Goal: Information Seeking & Learning: Learn about a topic

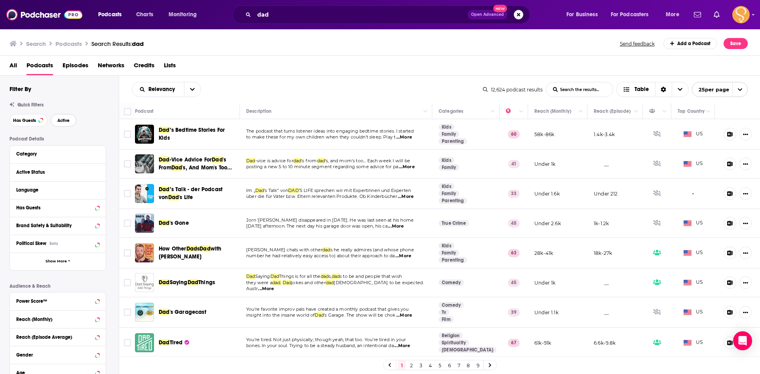
click at [59, 120] on span "Active" at bounding box center [63, 120] width 12 height 4
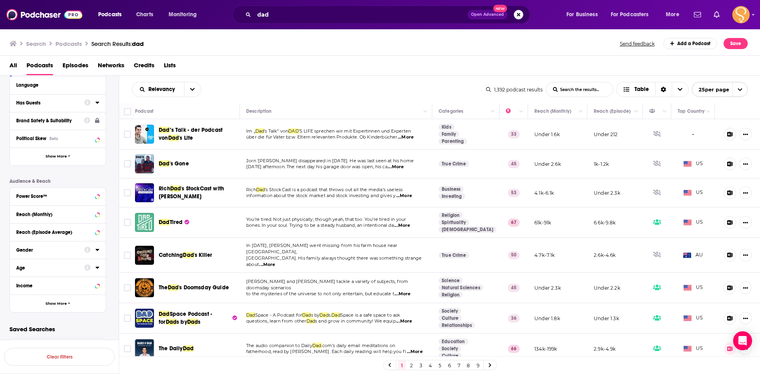
scroll to position [26, 0]
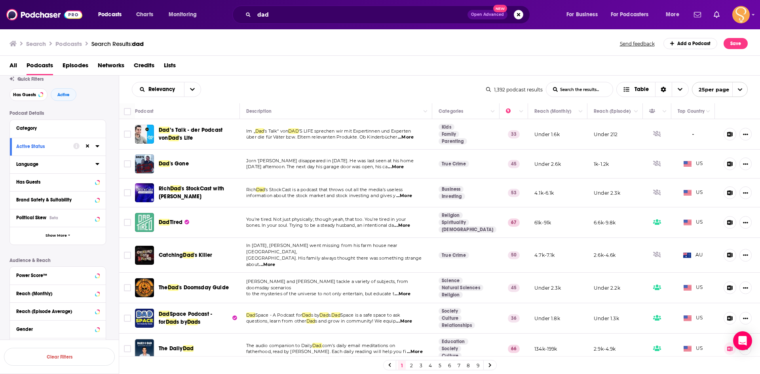
click at [96, 164] on icon at bounding box center [97, 164] width 4 height 6
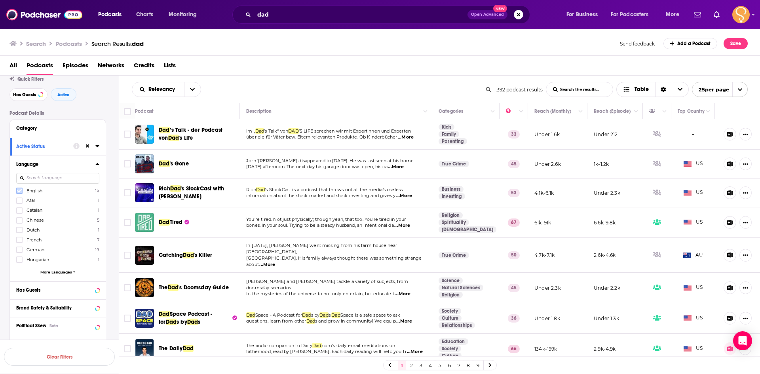
click at [19, 192] on icon at bounding box center [19, 191] width 5 height 4
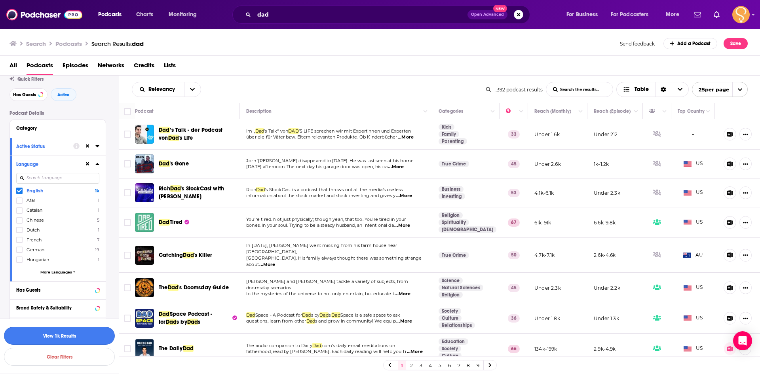
click at [75, 333] on button "View 1k Results" at bounding box center [59, 336] width 111 height 18
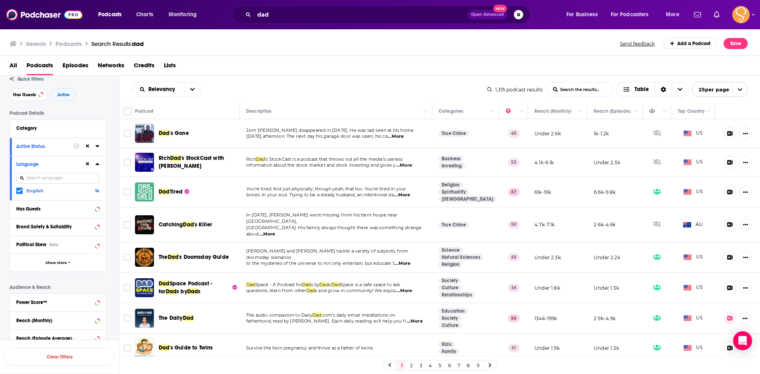
click at [410, 195] on span "...More" at bounding box center [402, 195] width 16 height 6
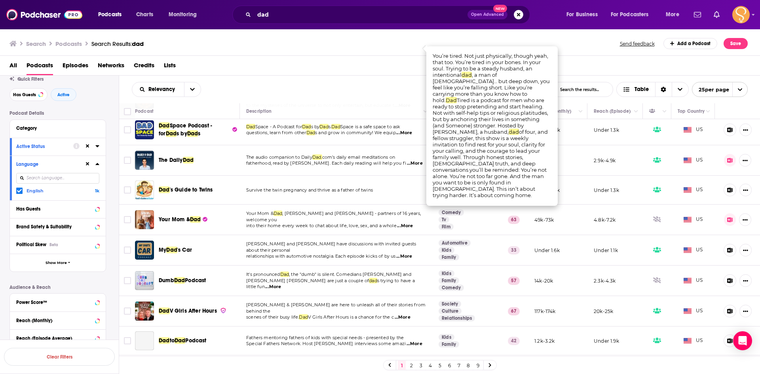
scroll to position [158, 0]
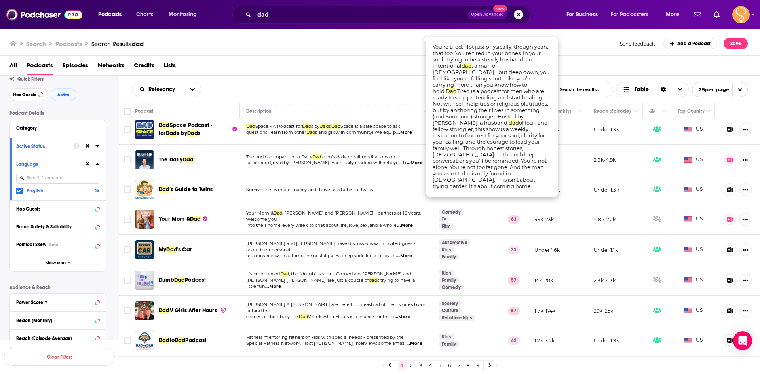
click at [281, 283] on span "...More" at bounding box center [273, 286] width 16 height 6
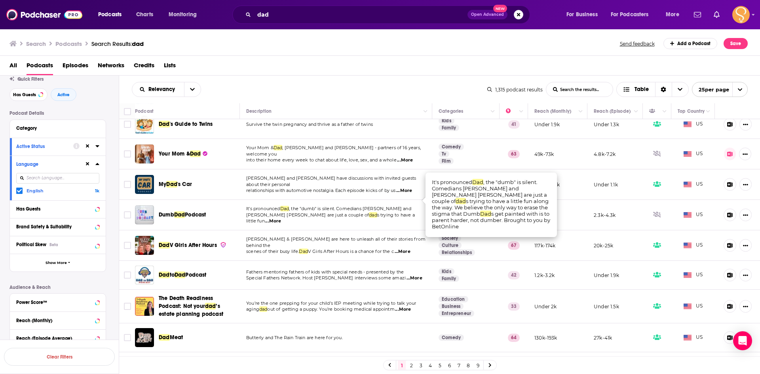
scroll to position [238, 0]
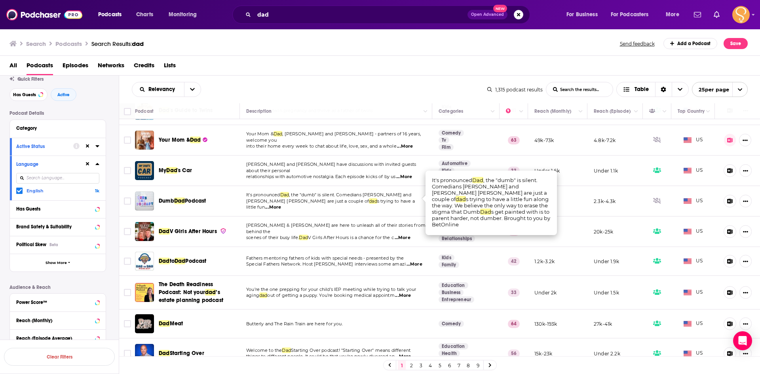
click at [407, 261] on span "...More" at bounding box center [415, 264] width 16 height 6
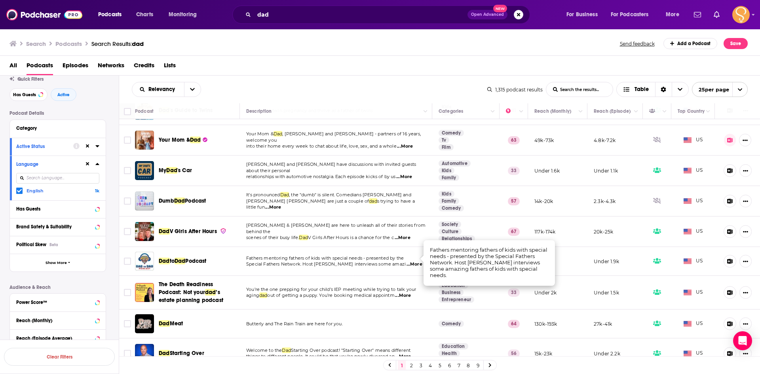
click at [407, 261] on span "...More" at bounding box center [415, 264] width 16 height 6
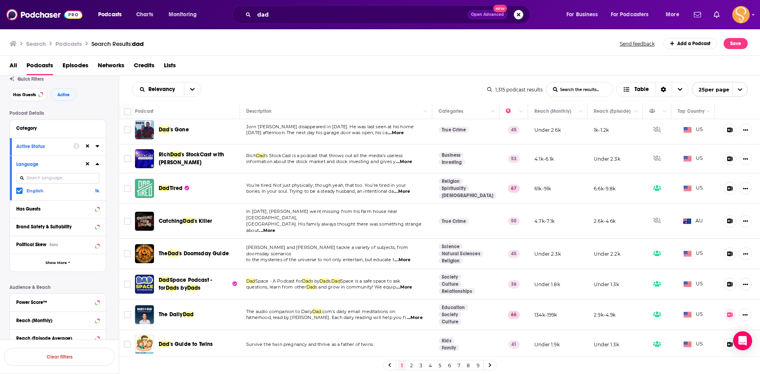
scroll to position [0, 0]
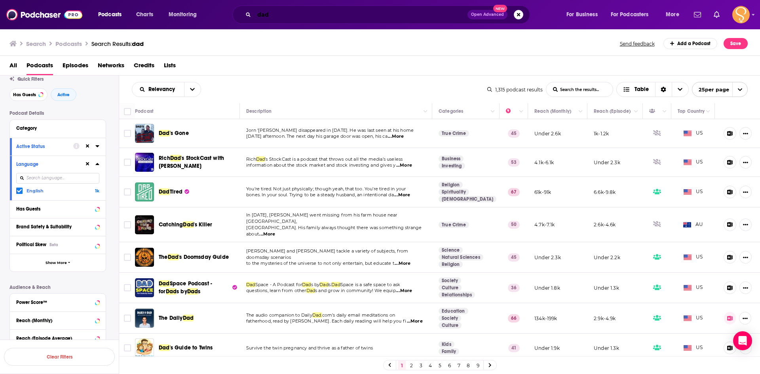
click at [314, 12] on input "dad" at bounding box center [360, 14] width 213 height 13
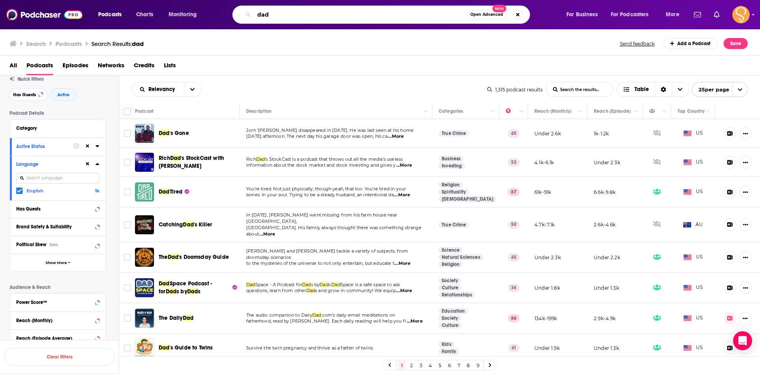
click at [313, 12] on input "dad" at bounding box center [360, 14] width 213 height 13
type input "kidlit radio"
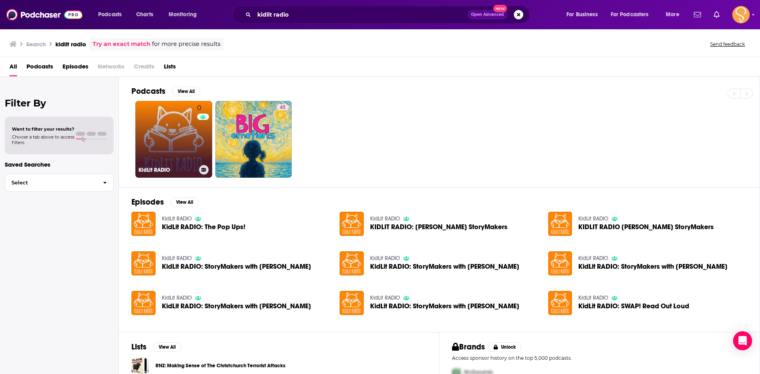
click at [174, 147] on link "0 KidLit RADIO" at bounding box center [173, 139] width 77 height 77
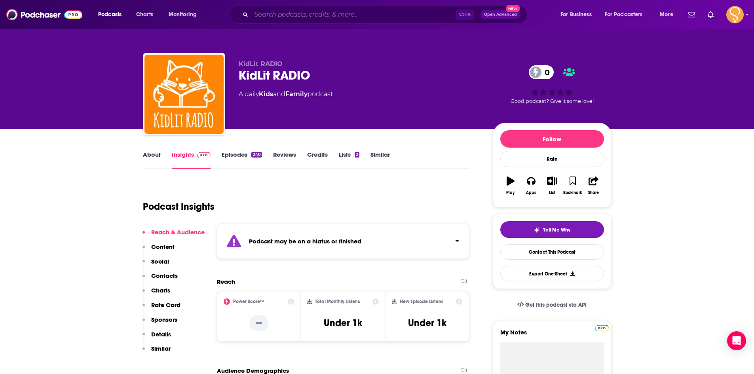
click at [295, 11] on input "Search podcasts, credits, & more..." at bounding box center [353, 14] width 204 height 13
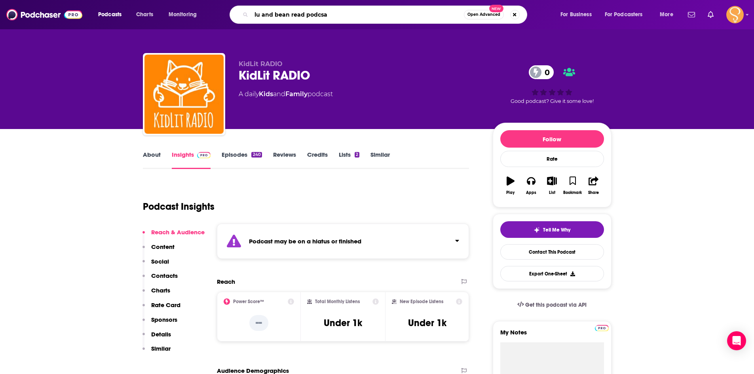
type input "lu and bean read podcsat"
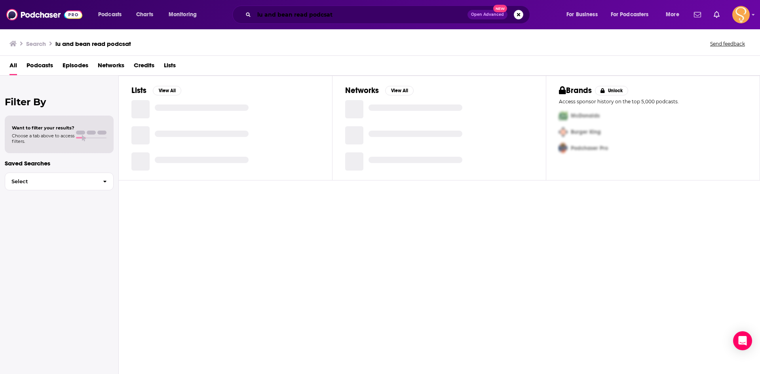
click at [342, 17] on input "lu and bean read podcsat" at bounding box center [360, 14] width 213 height 13
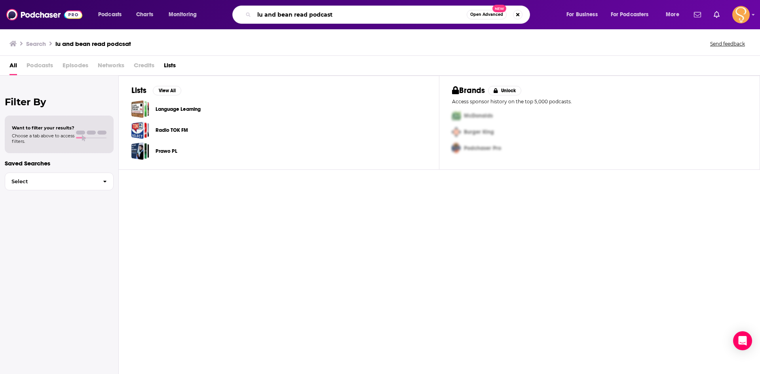
type input "lu and bean read podcast"
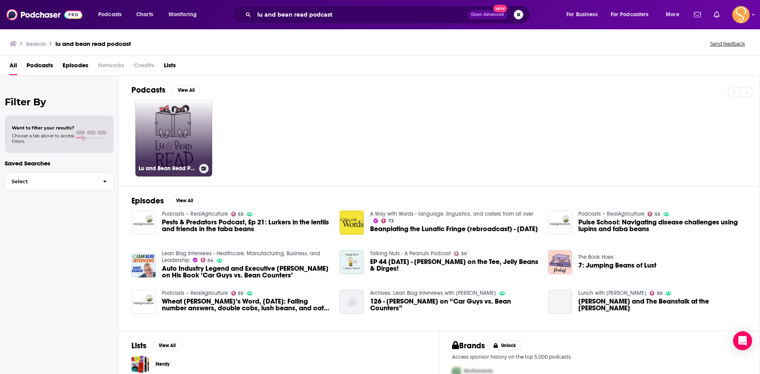
click at [189, 152] on link "Lu and Bean Read Podcast" at bounding box center [173, 138] width 77 height 77
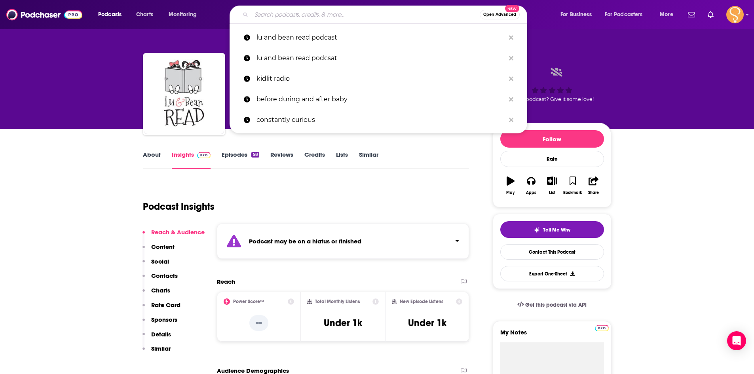
click at [314, 16] on input "Search podcasts, credits, & more..." at bounding box center [365, 14] width 228 height 13
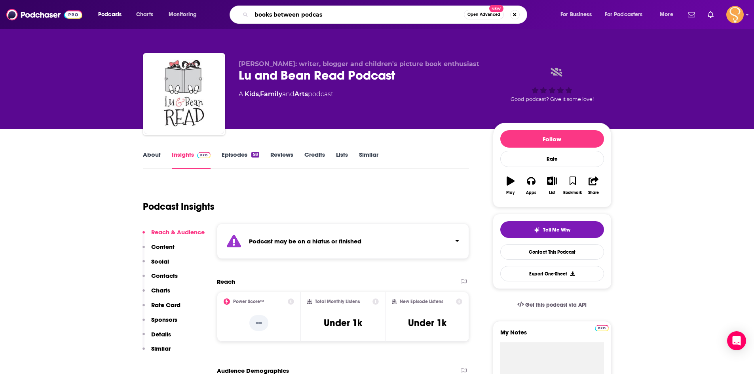
type input "books between podcast"
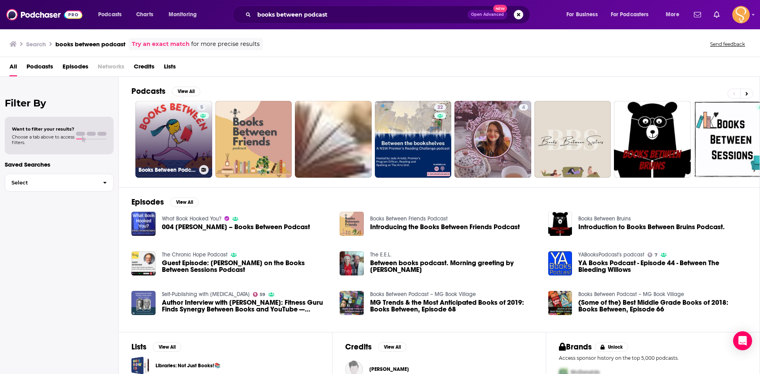
click at [170, 133] on link "5 Books Between Podcast" at bounding box center [173, 139] width 77 height 77
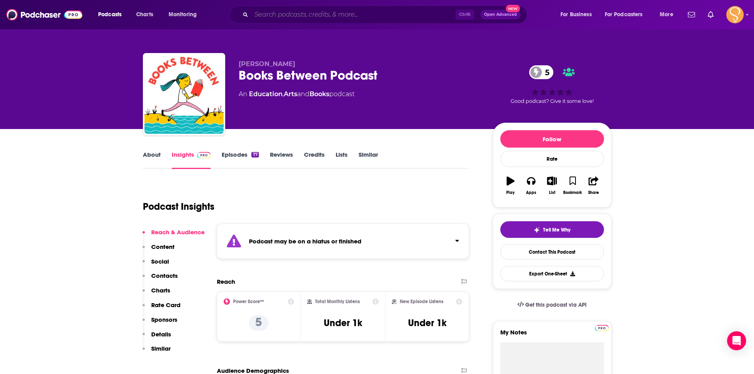
click at [339, 14] on input "Search podcasts, credits, & more..." at bounding box center [353, 14] width 204 height 13
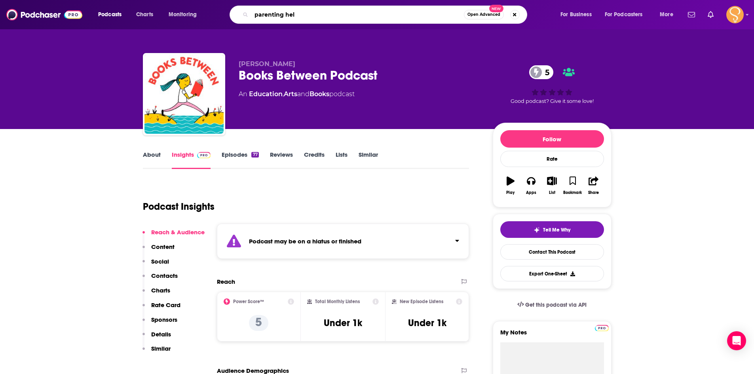
type input "parenting hell"
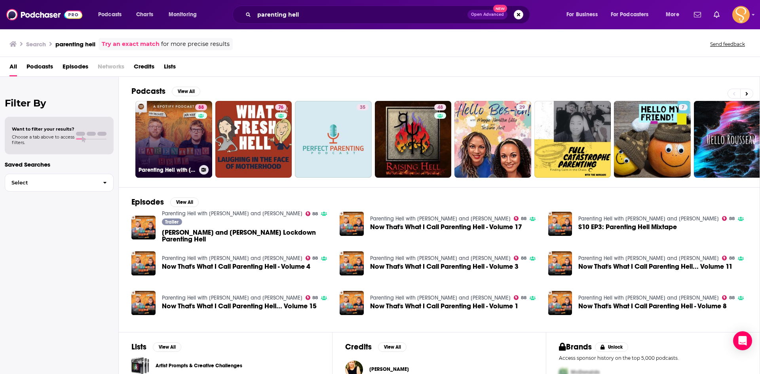
click at [190, 133] on link "88 Parenting Hell with [PERSON_NAME] and [PERSON_NAME]" at bounding box center [173, 139] width 77 height 77
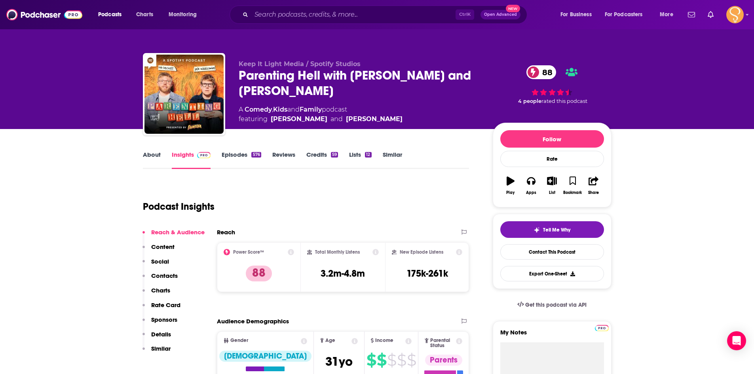
click at [248, 160] on link "Episodes 576" at bounding box center [241, 160] width 39 height 18
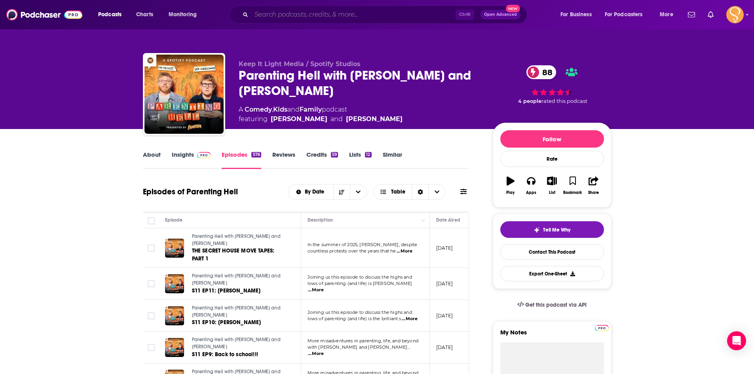
click at [324, 17] on input "Search podcasts, credits, & more..." at bounding box center [353, 14] width 204 height 13
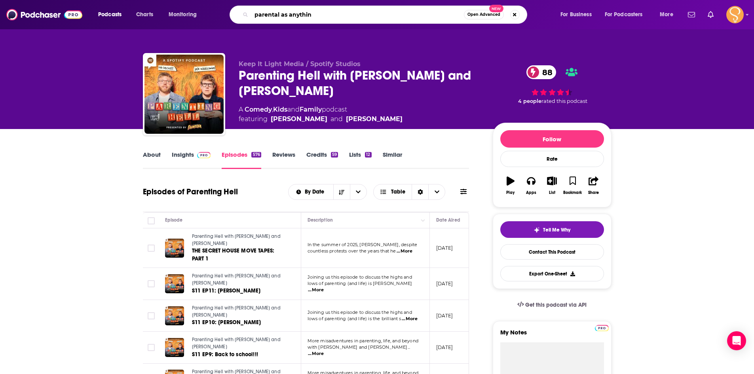
type input "parental as anything"
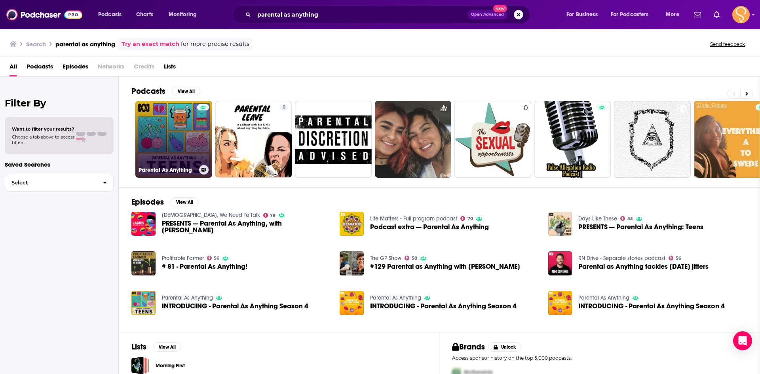
click at [177, 140] on link "Parental As Anything" at bounding box center [173, 139] width 77 height 77
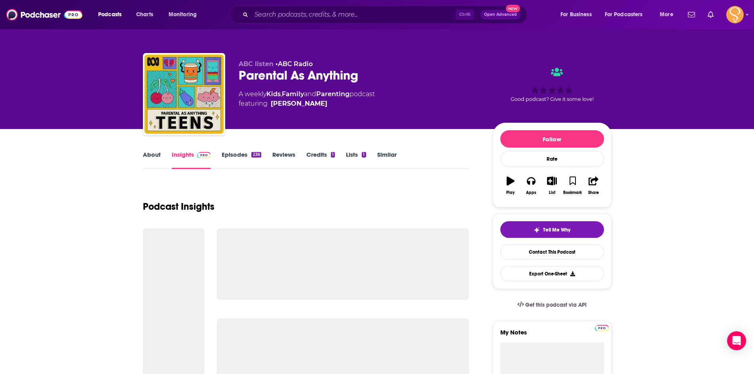
click at [145, 163] on link "About" at bounding box center [152, 160] width 18 height 18
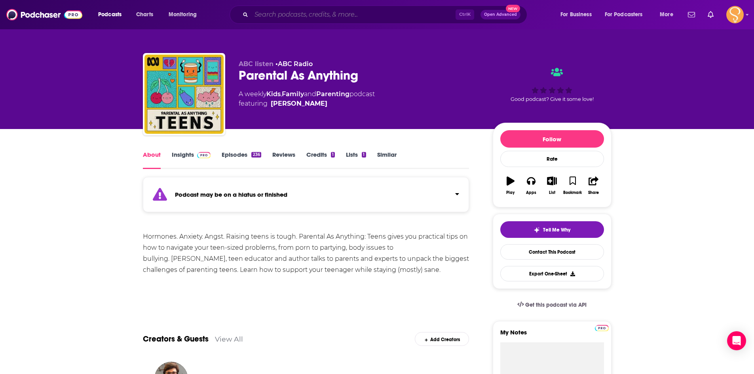
click at [359, 17] on input "Search podcasts, credits, & more..." at bounding box center [353, 14] width 204 height 13
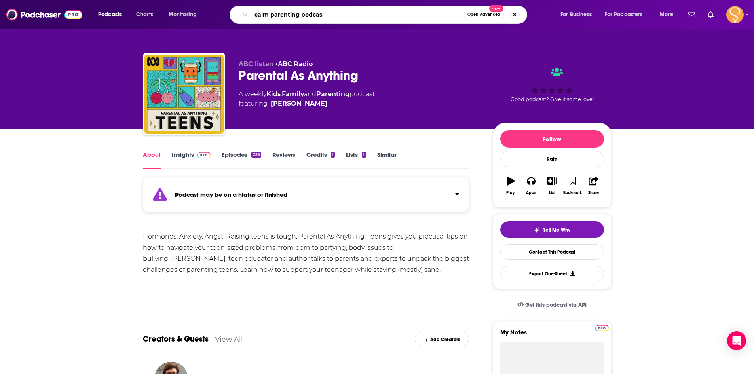
type input "calm parenting podcast"
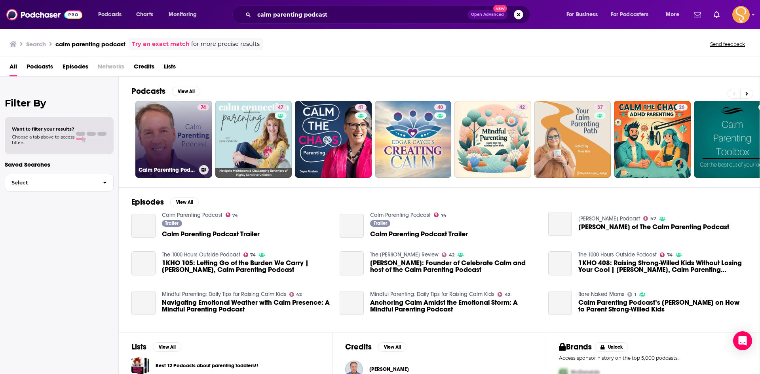
click at [184, 141] on link "74 Calm Parenting Podcast" at bounding box center [173, 139] width 77 height 77
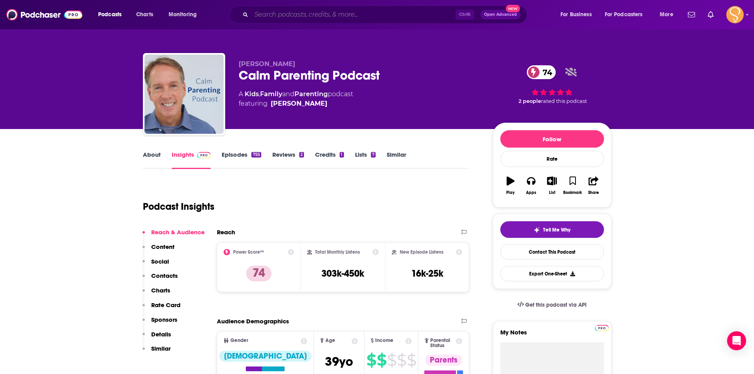
click at [339, 18] on input "Search podcasts, credits, & more..." at bounding box center [353, 14] width 204 height 13
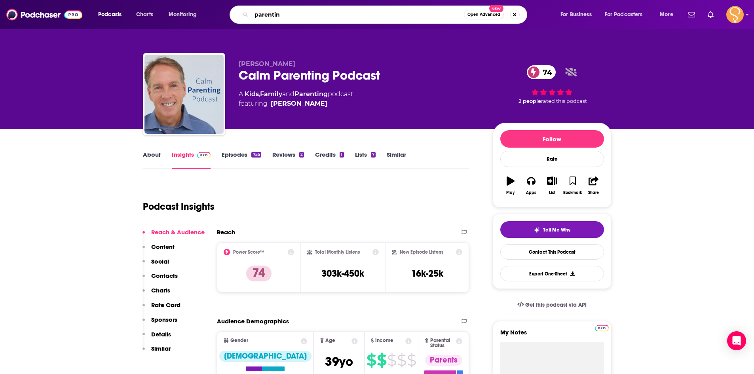
type input "parenting"
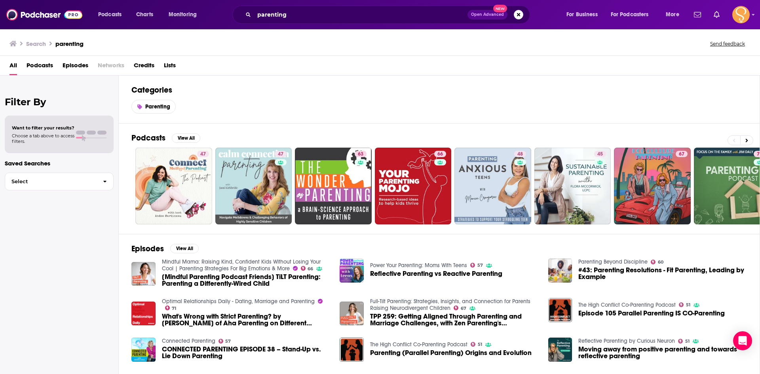
click at [41, 62] on span "Podcasts" at bounding box center [40, 67] width 27 height 16
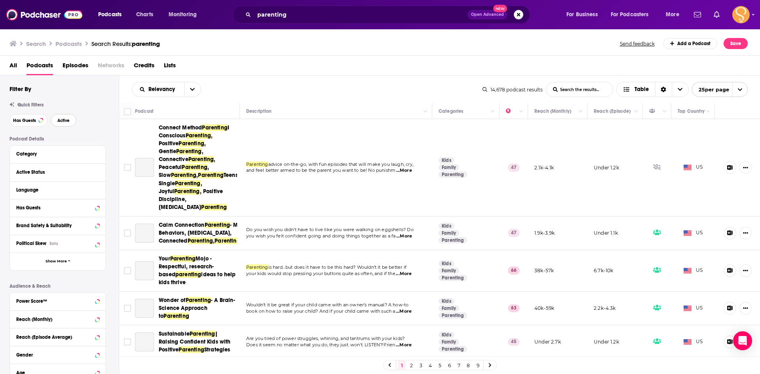
click at [73, 118] on button "Active" at bounding box center [64, 120] width 26 height 13
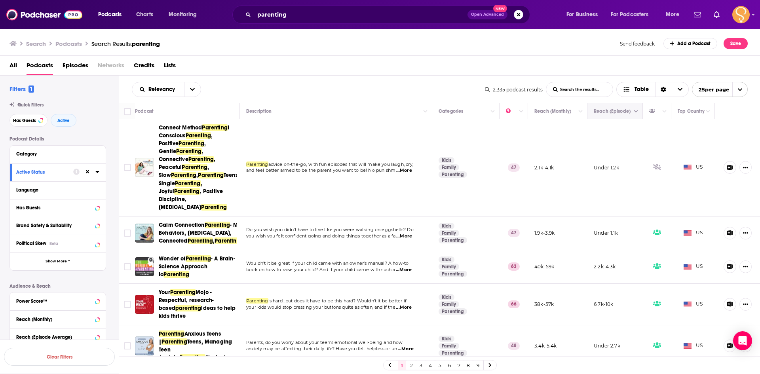
click at [634, 110] on icon "Column Actions" at bounding box center [636, 111] width 4 height 5
click at [629, 113] on div at bounding box center [380, 187] width 760 height 374
click at [616, 110] on button "Move" at bounding box center [614, 112] width 42 height 10
click at [614, 109] on button "Move" at bounding box center [614, 112] width 42 height 10
click at [685, 89] on span "Choose View" at bounding box center [680, 89] width 17 height 14
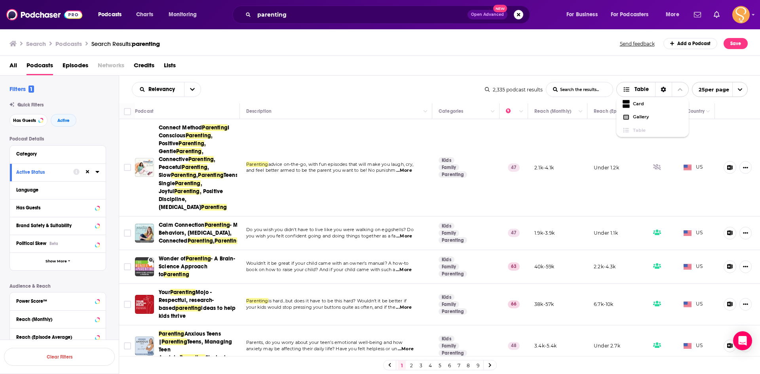
click at [685, 89] on span "Choose View" at bounding box center [680, 89] width 17 height 14
click at [192, 94] on button "open menu" at bounding box center [192, 89] width 17 height 14
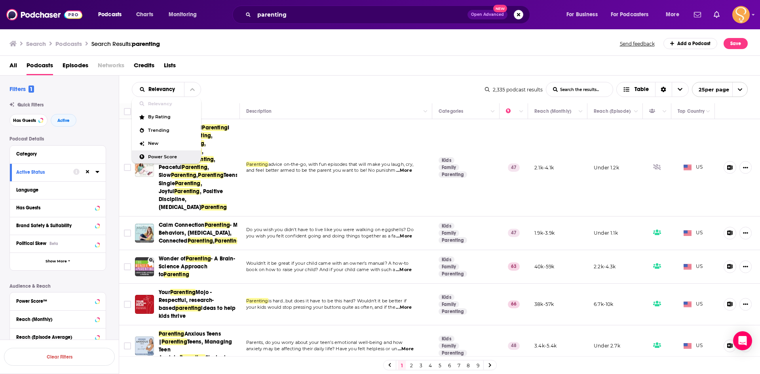
click at [171, 155] on span "Power Score" at bounding box center [171, 157] width 47 height 4
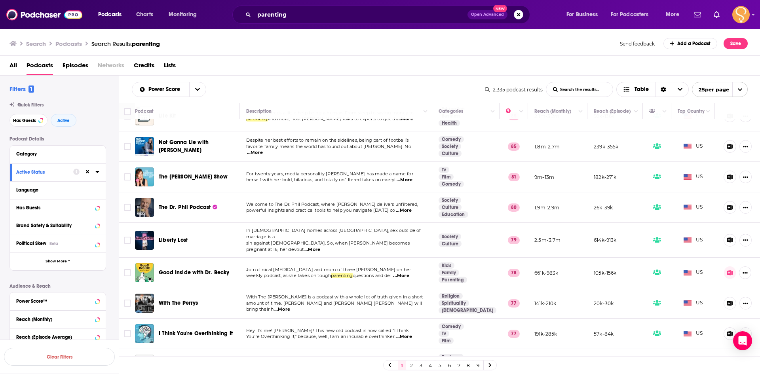
scroll to position [158, 0]
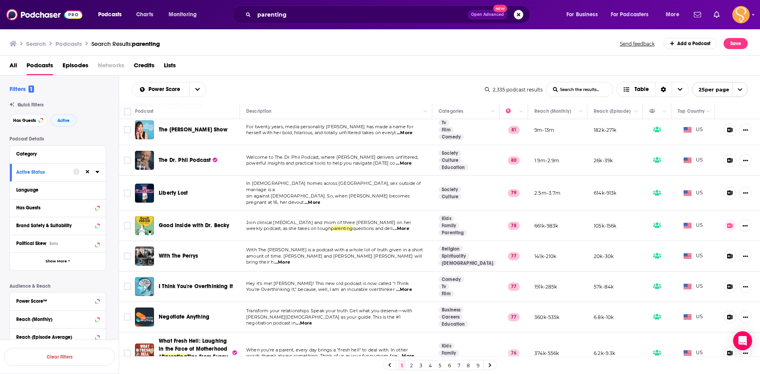
click at [405, 226] on span "...More" at bounding box center [401, 229] width 16 height 6
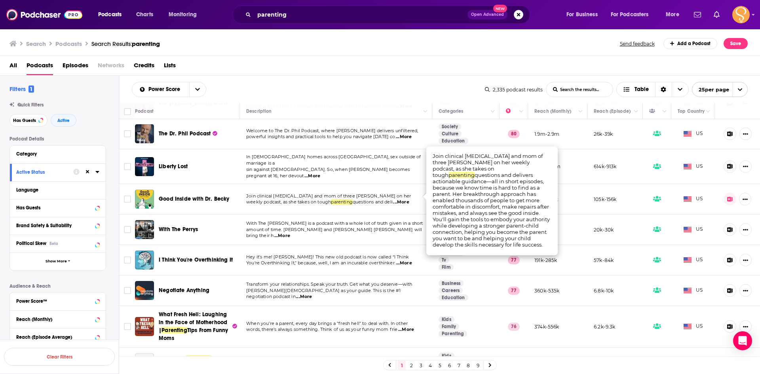
scroll to position [198, 0]
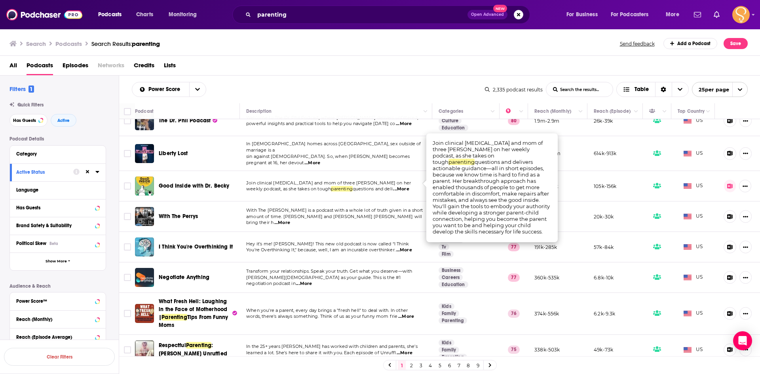
click at [290, 220] on span "...More" at bounding box center [282, 223] width 16 height 6
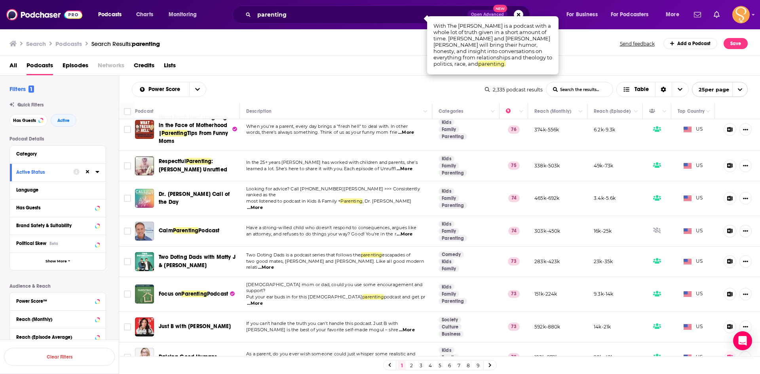
scroll to position [396, 0]
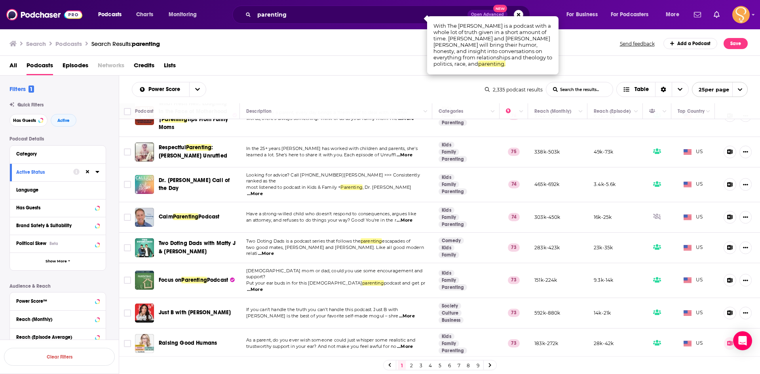
click at [411, 217] on span "...More" at bounding box center [405, 220] width 16 height 6
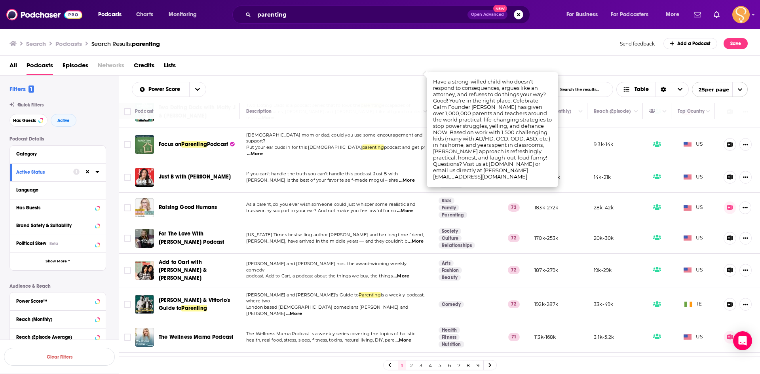
scroll to position [537, 0]
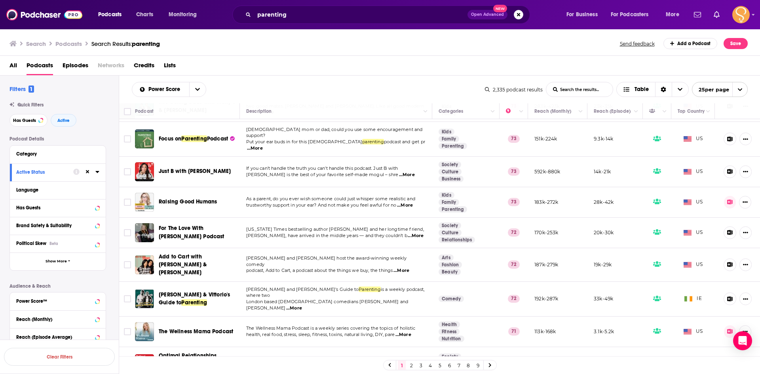
click at [302, 305] on span "...More" at bounding box center [294, 308] width 16 height 6
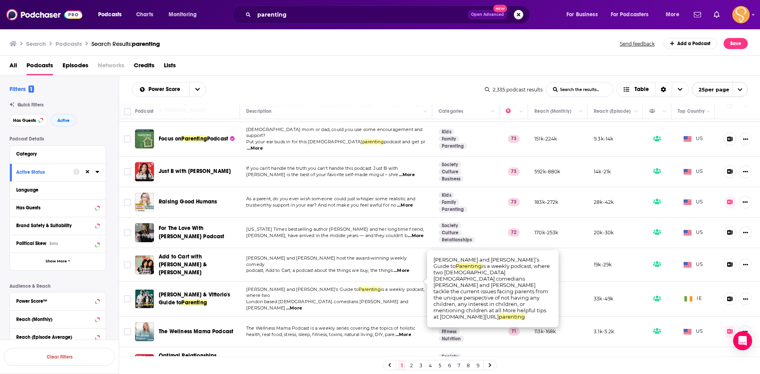
click at [302, 305] on span "...More" at bounding box center [294, 308] width 16 height 6
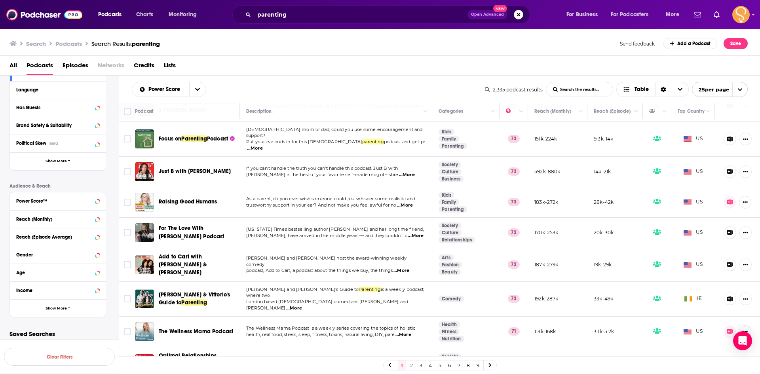
scroll to position [105, 0]
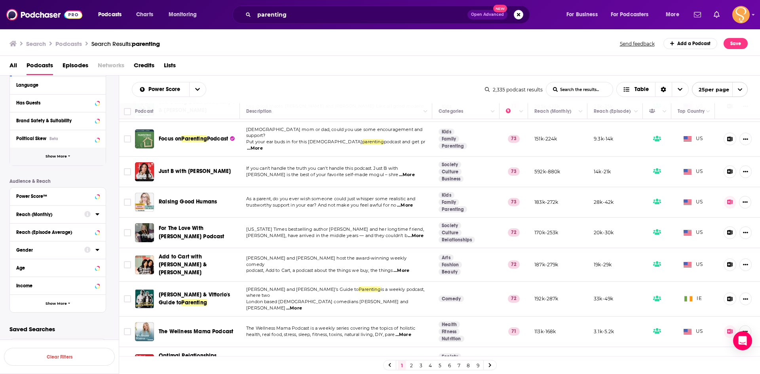
click at [74, 160] on button "Show More" at bounding box center [58, 157] width 96 height 18
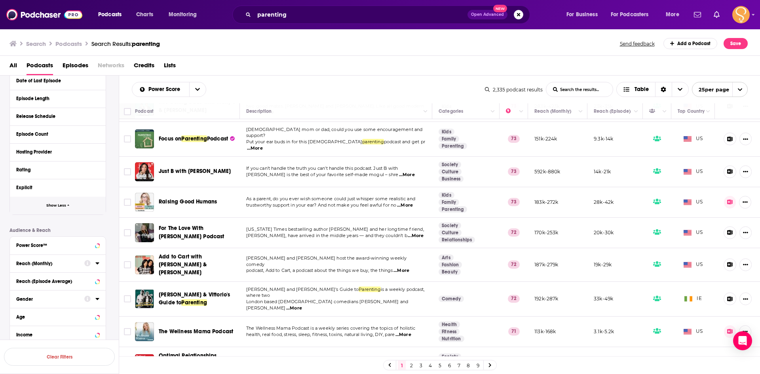
scroll to position [263, 0]
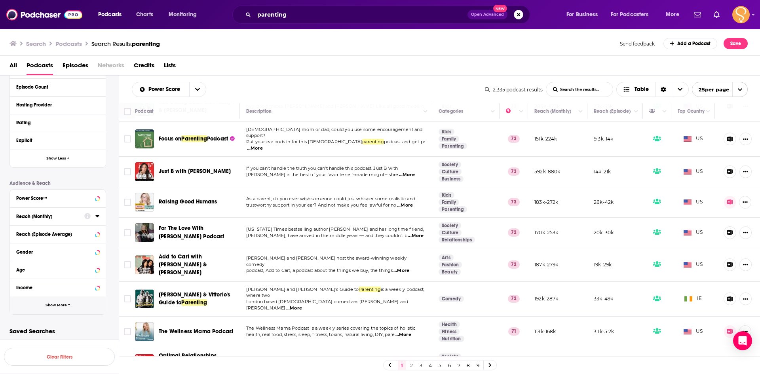
click at [63, 309] on button "Show More" at bounding box center [58, 306] width 96 height 18
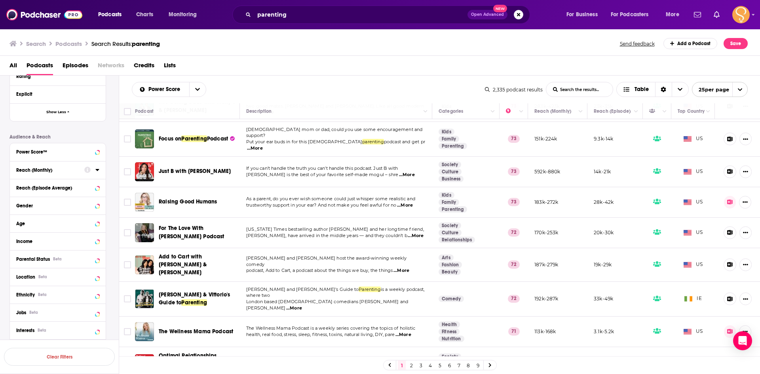
scroll to position [342, 0]
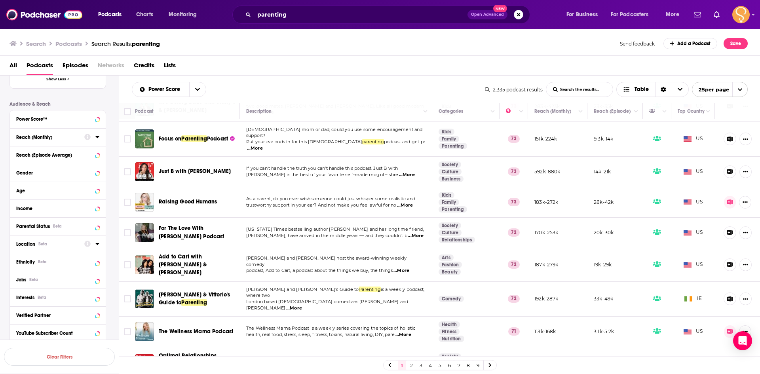
click at [97, 245] on icon at bounding box center [97, 244] width 4 height 2
click at [20, 278] on icon at bounding box center [19, 279] width 5 height 4
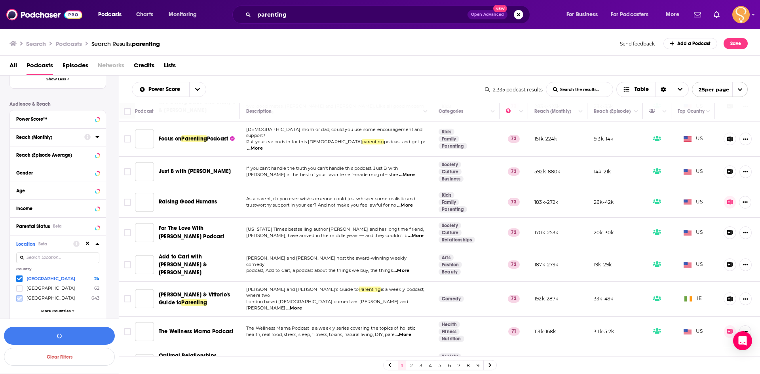
click at [20, 299] on icon at bounding box center [19, 298] width 5 height 5
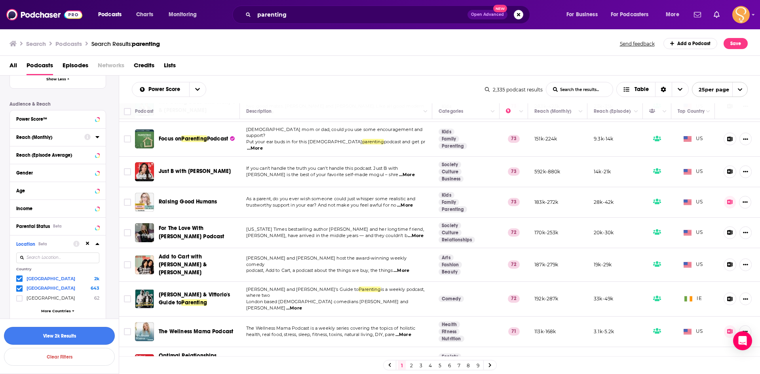
click at [76, 334] on button "View 2k Results" at bounding box center [59, 336] width 111 height 18
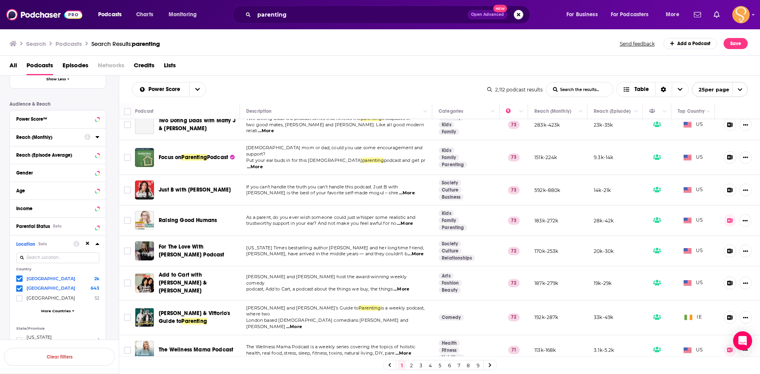
scroll to position [533, 0]
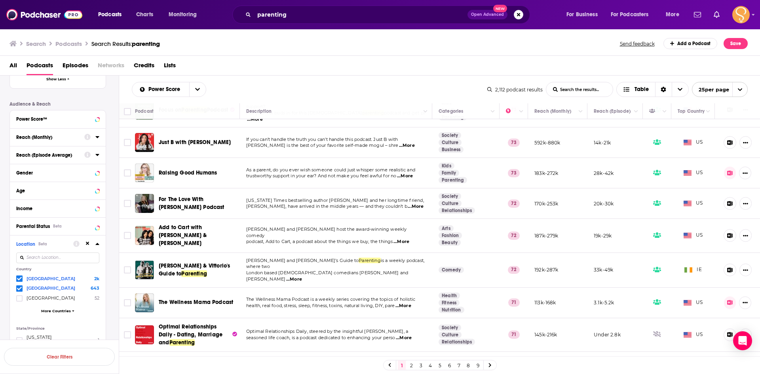
click at [411, 173] on span "...More" at bounding box center [405, 176] width 16 height 6
drag, startPoint x: 412, startPoint y: 366, endPoint x: 405, endPoint y: 374, distance: 10.4
click at [412, 366] on link "2" at bounding box center [411, 366] width 8 height 10
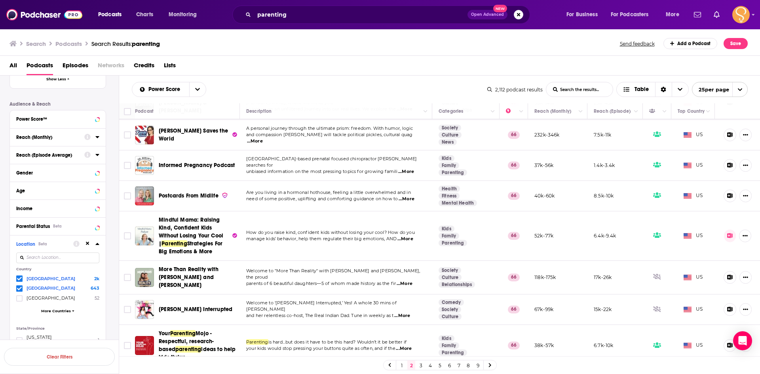
scroll to position [612, 0]
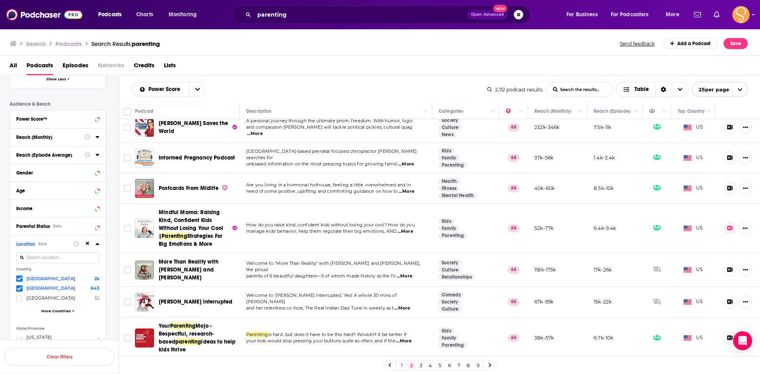
click at [405, 374] on span "...More" at bounding box center [402, 377] width 16 height 6
click at [419, 368] on link "3" at bounding box center [421, 366] width 8 height 10
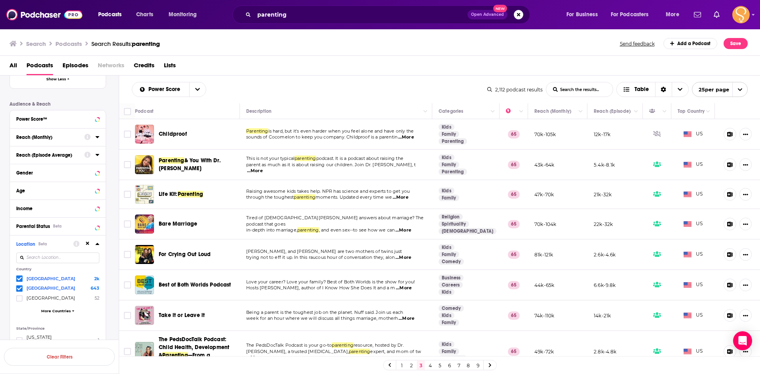
click at [263, 168] on span "...More" at bounding box center [255, 171] width 16 height 6
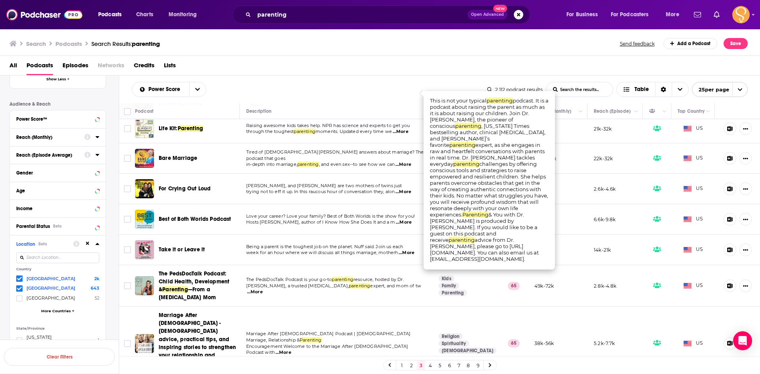
scroll to position [79, 0]
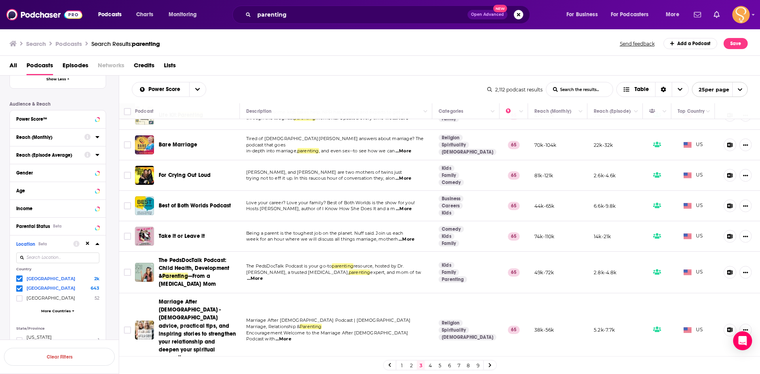
click at [400, 238] on span "...More" at bounding box center [407, 239] width 16 height 6
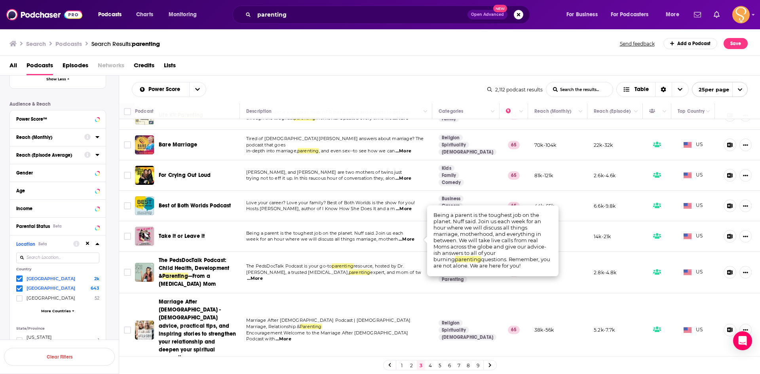
click at [403, 239] on span "...More" at bounding box center [407, 239] width 16 height 6
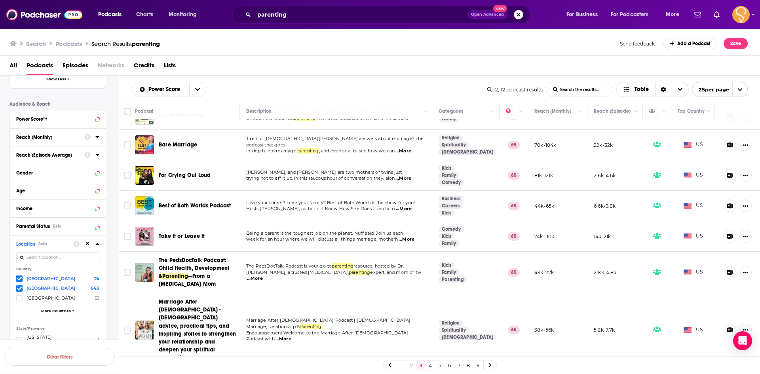
click at [409, 209] on span "...More" at bounding box center [404, 209] width 16 height 6
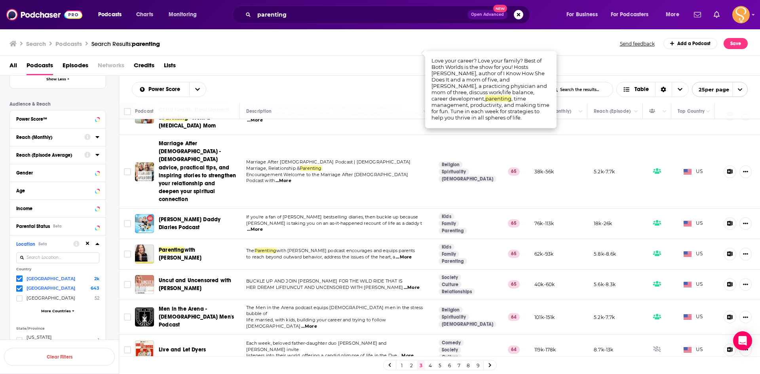
scroll to position [277, 0]
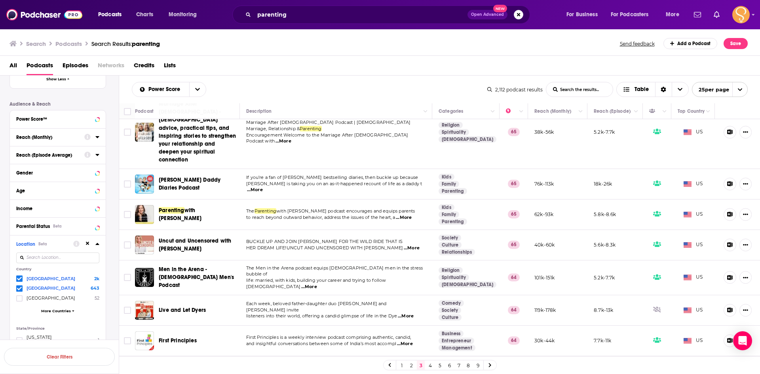
click at [263, 187] on span "...More" at bounding box center [255, 190] width 16 height 6
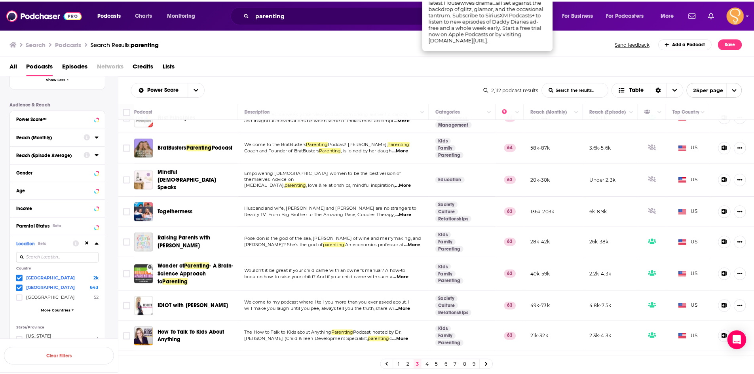
scroll to position [515, 0]
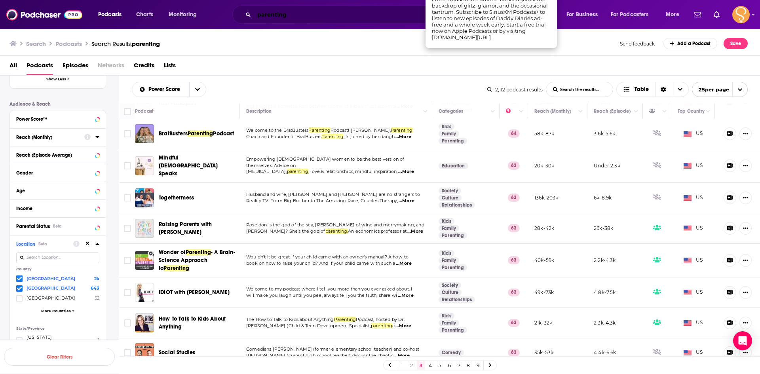
click at [287, 15] on input "parenting" at bounding box center [360, 14] width 213 height 13
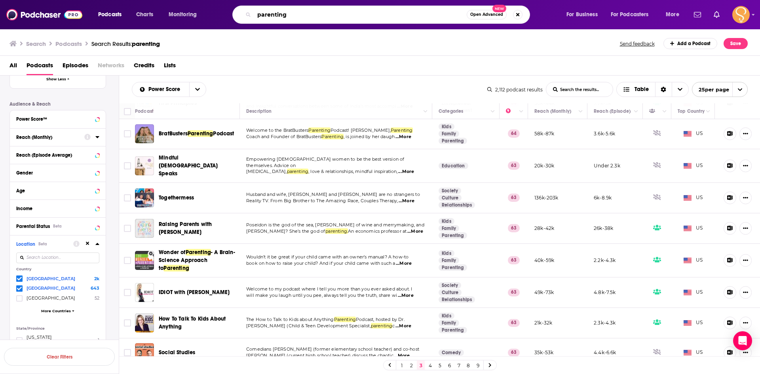
click at [287, 15] on input "parenting" at bounding box center [360, 14] width 213 height 13
type input "wonder of parenting"
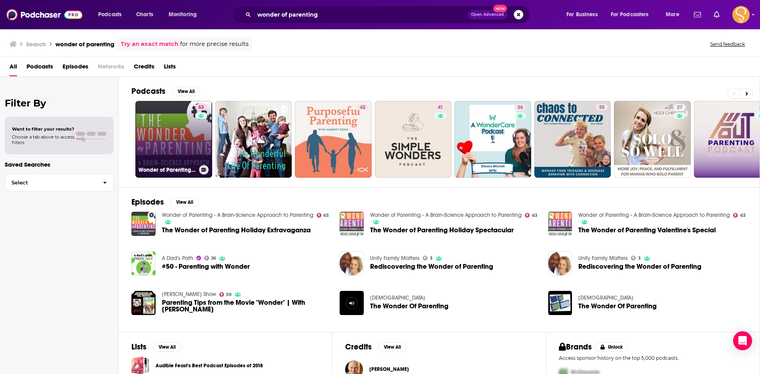
click at [156, 126] on link "63 Wonder of Parenting - A Brain-Science Approach to Parenting" at bounding box center [173, 139] width 77 height 77
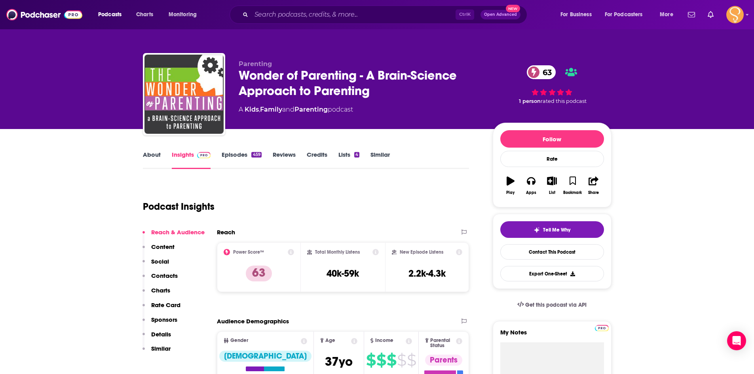
click at [150, 156] on link "About" at bounding box center [152, 160] width 18 height 18
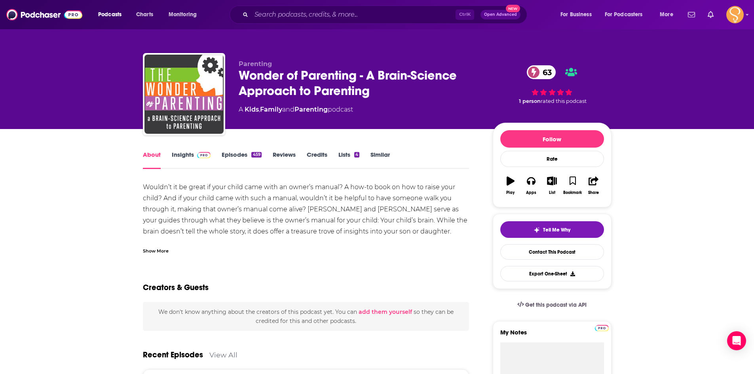
click at [159, 252] on div "Show More" at bounding box center [156, 251] width 26 height 8
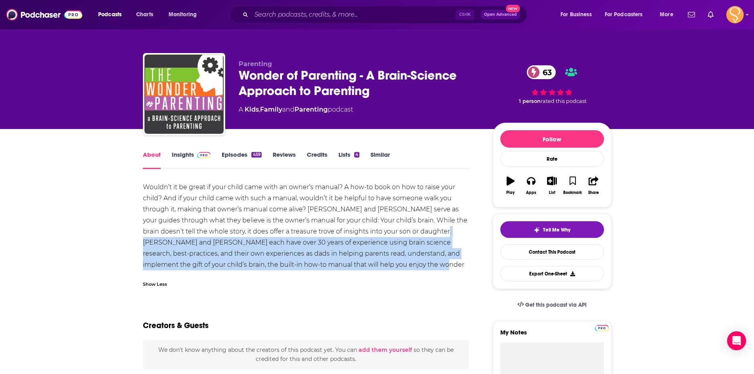
drag, startPoint x: 403, startPoint y: 264, endPoint x: 437, endPoint y: 233, distance: 46.8
click at [437, 233] on div "Wouldn’t it be great if your child came with an owner’s manual? A how-to book o…" at bounding box center [306, 232] width 327 height 100
copy div "[PERSON_NAME] and [PERSON_NAME] each have over 30 years of experience using bra…"
click at [560, 248] on link "Contact This Podcast" at bounding box center [552, 251] width 104 height 15
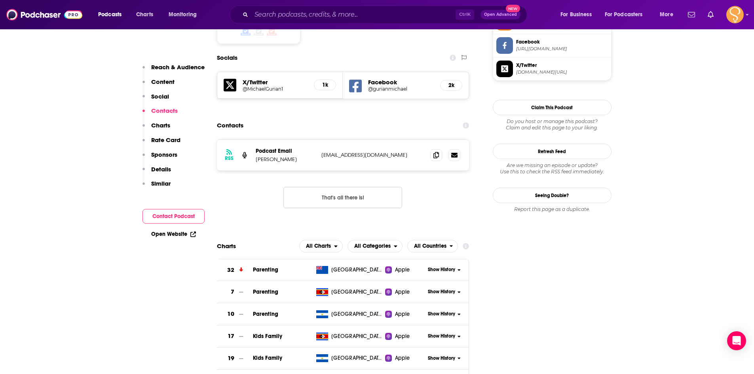
scroll to position [644, 0]
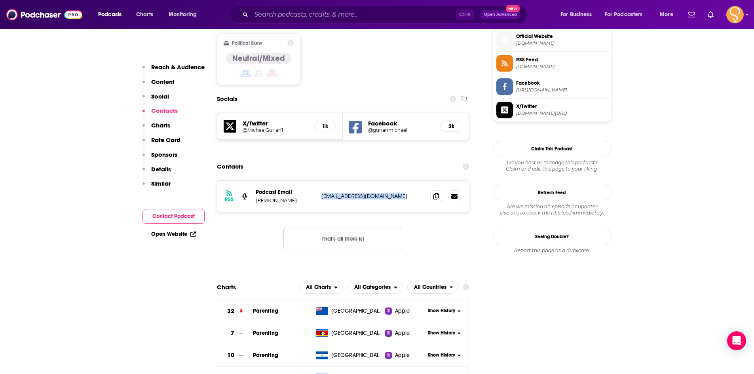
drag, startPoint x: 401, startPoint y: 156, endPoint x: 323, endPoint y: 158, distance: 78.0
click at [323, 193] on p "[EMAIL_ADDRESS][DOMAIN_NAME]" at bounding box center [372, 196] width 103 height 7
copy p "[EMAIL_ADDRESS][DOMAIN_NAME]"
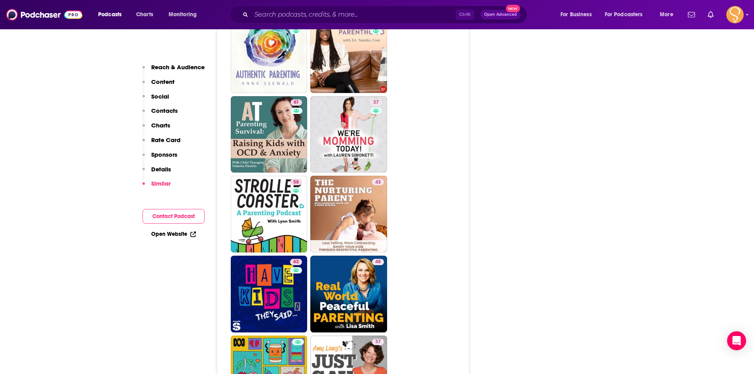
scroll to position [1861, 0]
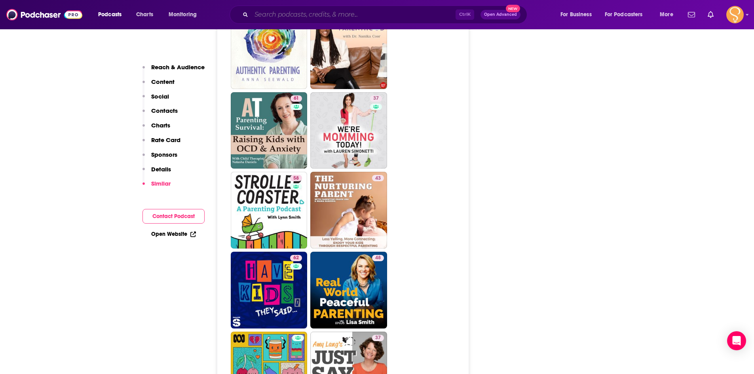
click at [315, 17] on input "Search podcasts, credits, & more..." at bounding box center [353, 14] width 204 height 13
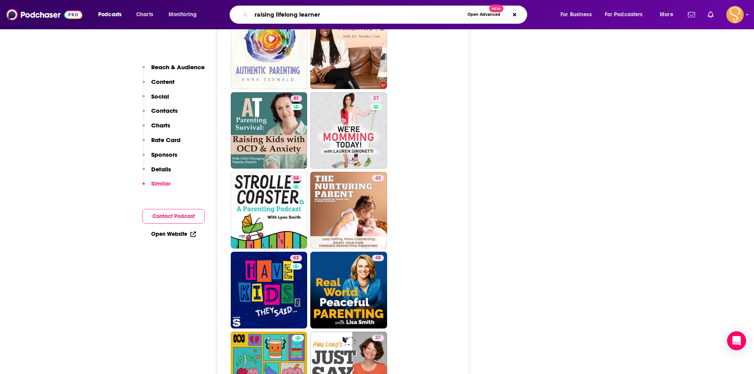
type input "raising lifelong learners"
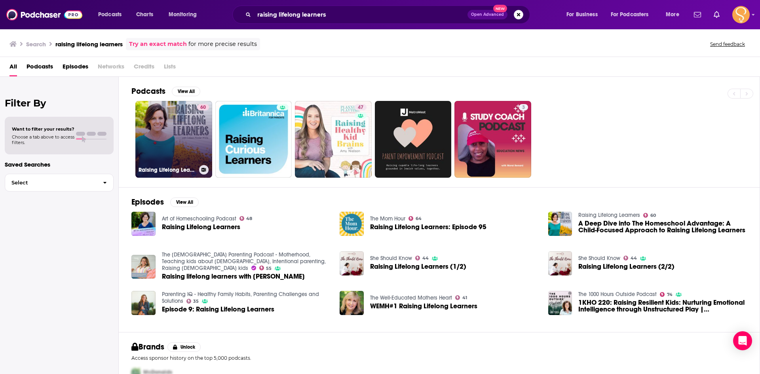
click at [190, 145] on link "60 Raising Lifelong Learners" at bounding box center [173, 139] width 77 height 77
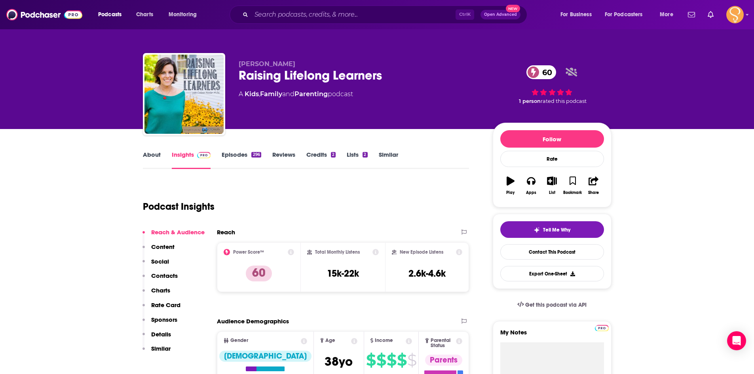
click at [154, 152] on div "About Insights Episodes 296 Reviews Credits 2 Lists 2 Similar" at bounding box center [306, 159] width 327 height 19
click at [149, 156] on link "About" at bounding box center [152, 160] width 18 height 18
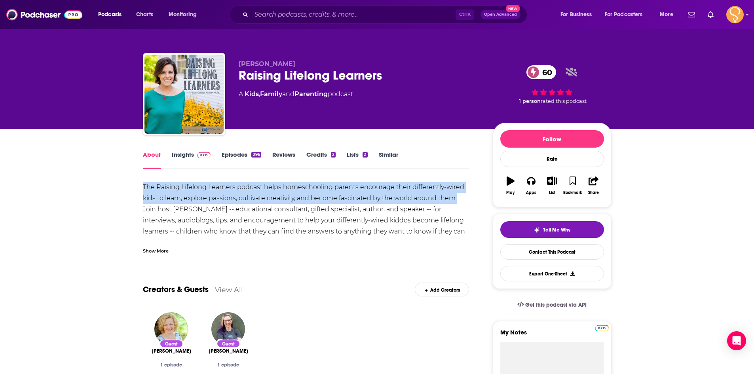
drag, startPoint x: 460, startPoint y: 200, endPoint x: 139, endPoint y: 188, distance: 320.9
copy div "The Raising Lifelong Learners podcast helps homeschooling parents encourage the…"
click at [568, 252] on link "Contact This Podcast" at bounding box center [552, 251] width 104 height 15
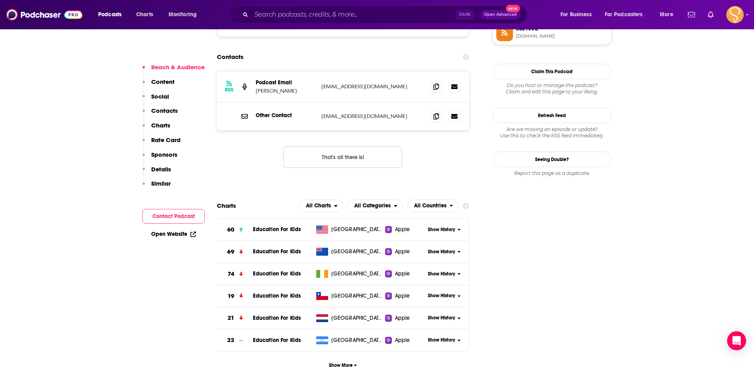
scroll to position [707, 0]
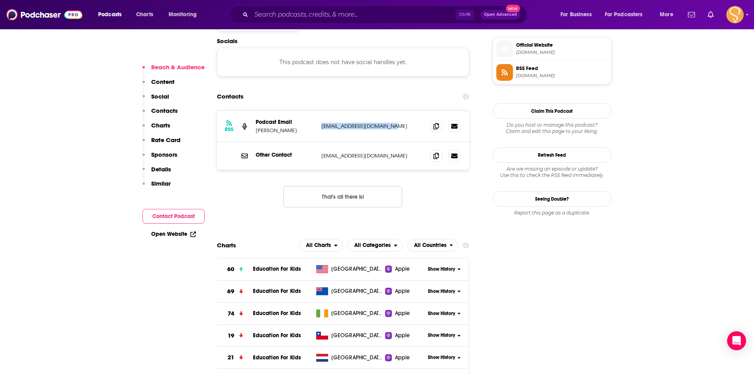
drag, startPoint x: 391, startPoint y: 79, endPoint x: 323, endPoint y: 78, distance: 68.1
click at [323, 123] on p "[EMAIL_ADDRESS][DOMAIN_NAME]" at bounding box center [372, 126] width 103 height 7
copy p "[EMAIL_ADDRESS][DOMAIN_NAME]"
click at [318, 10] on input "Search podcasts, credits, & more..." at bounding box center [353, 14] width 204 height 13
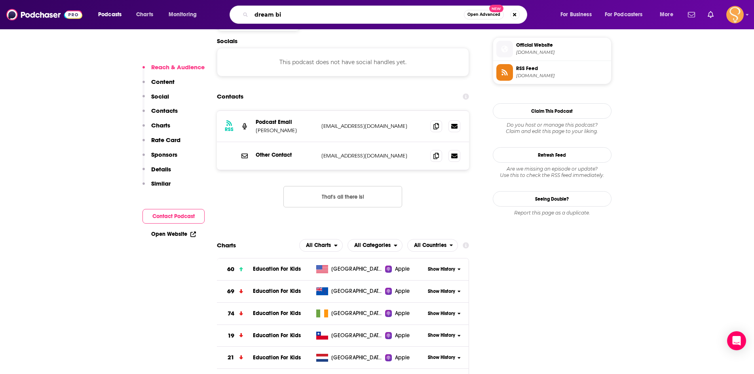
type input "dream big"
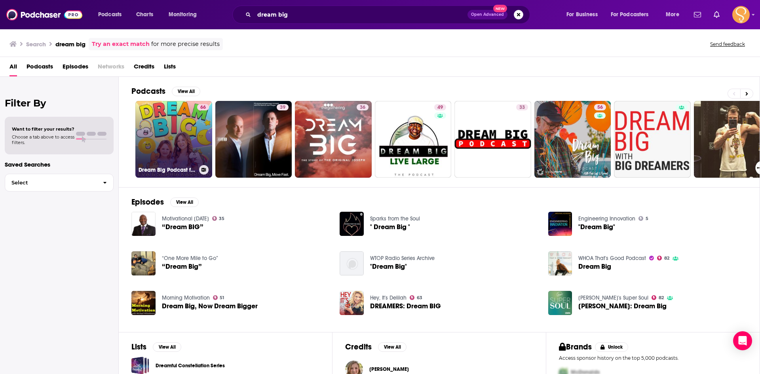
click at [169, 143] on link "66 Dream Big Podcast for Kids" at bounding box center [173, 139] width 77 height 77
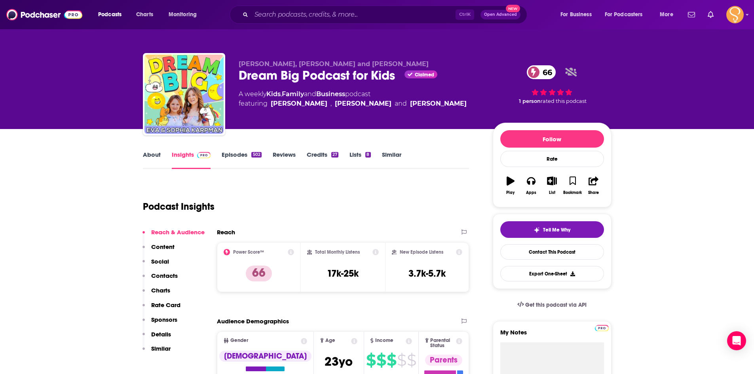
click at [155, 159] on link "About" at bounding box center [152, 160] width 18 height 18
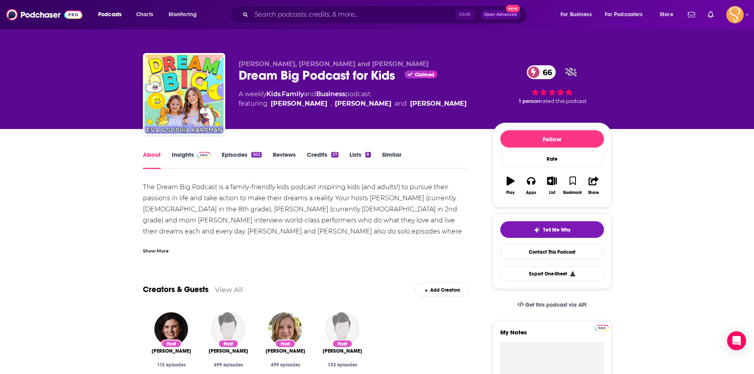
click at [240, 156] on link "Episodes 502" at bounding box center [242, 160] width 40 height 18
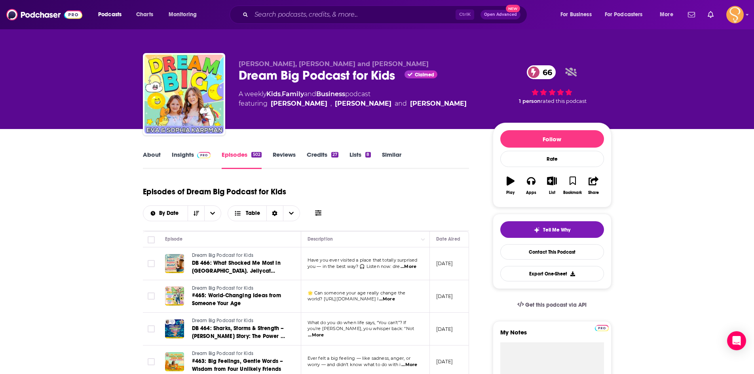
click at [150, 150] on div "About Insights Episodes 502 Reviews Credits 27 Lists 8 Similar" at bounding box center [306, 159] width 327 height 19
click at [156, 157] on link "About" at bounding box center [152, 160] width 18 height 18
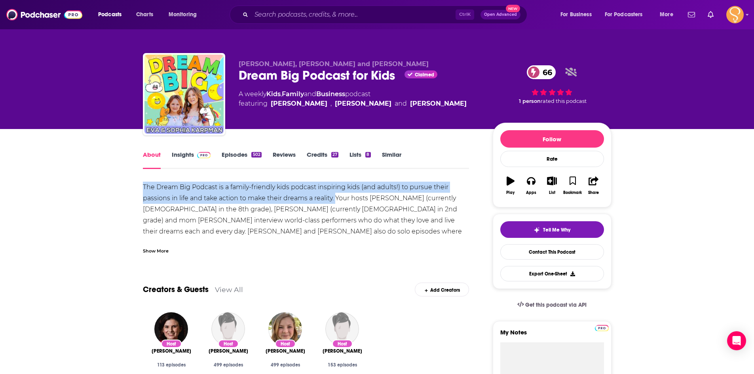
drag, startPoint x: 304, startPoint y: 200, endPoint x: 144, endPoint y: 186, distance: 160.6
click at [144, 186] on div "The Dream Big Podcast is a family-friendly kids podcast inspiring kids (and adu…" at bounding box center [306, 237] width 327 height 111
copy div "The Dream Big Podcast is a family-friendly kids podcast inspiring kids (and adu…"
click at [567, 251] on link "Contact This Podcast" at bounding box center [552, 251] width 104 height 15
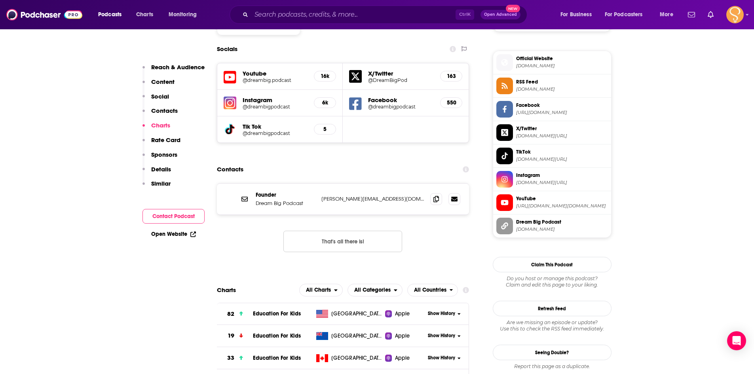
scroll to position [666, 0]
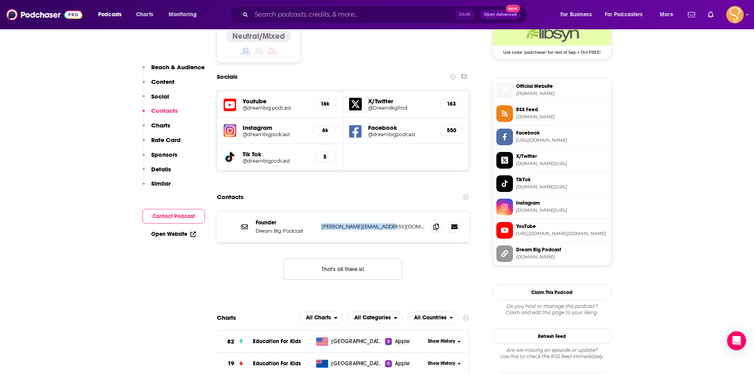
drag, startPoint x: 396, startPoint y: 194, endPoint x: 322, endPoint y: 198, distance: 73.3
click at [322, 223] on p "[PERSON_NAME][EMAIL_ADDRESS][DOMAIN_NAME]" at bounding box center [372, 226] width 103 height 7
copy p "[PERSON_NAME][EMAIL_ADDRESS][DOMAIN_NAME]"
click at [318, 18] on input "Search podcasts, credits, & more..." at bounding box center [353, 14] width 204 height 13
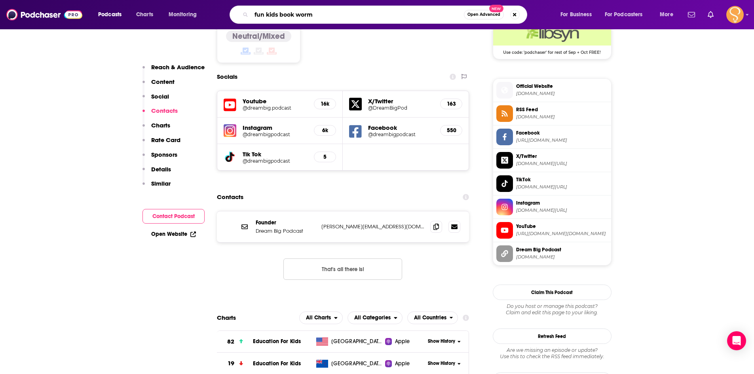
type input "fun kids book worms"
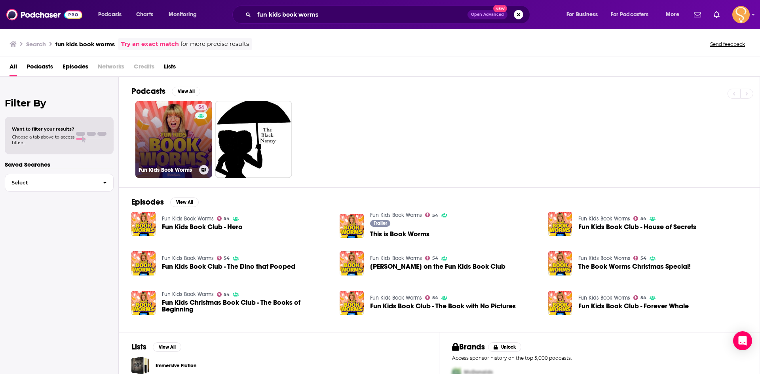
click at [182, 123] on link "54 Fun Kids Book Worms" at bounding box center [173, 139] width 77 height 77
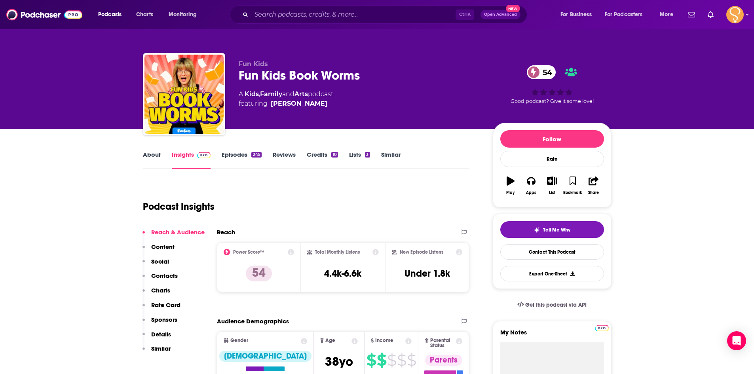
click at [156, 160] on link "About" at bounding box center [152, 160] width 18 height 18
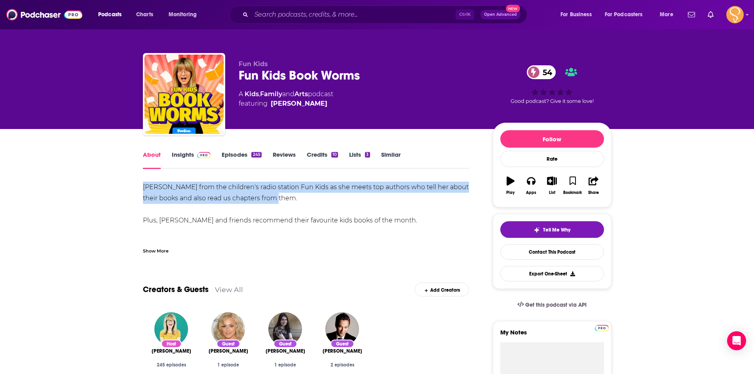
drag, startPoint x: 289, startPoint y: 198, endPoint x: 144, endPoint y: 188, distance: 144.8
click at [144, 188] on div "[PERSON_NAME] from the children's radio station Fun Kids as she meets top autho…" at bounding box center [306, 243] width 327 height 122
copy div "[PERSON_NAME] from the children's radio station Fun Kids as she meets top autho…"
click at [542, 249] on link "Contact This Podcast" at bounding box center [552, 251] width 104 height 15
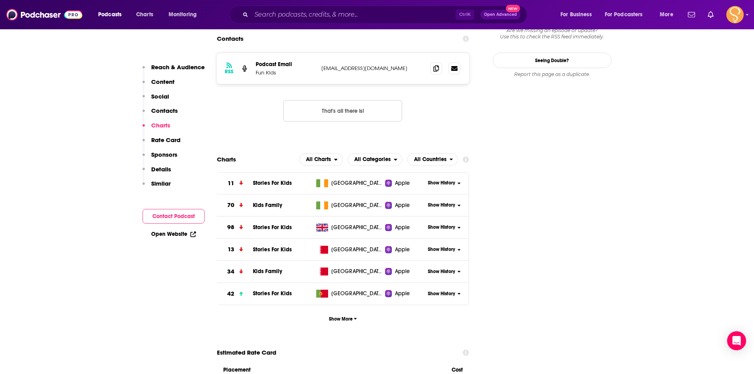
scroll to position [661, 0]
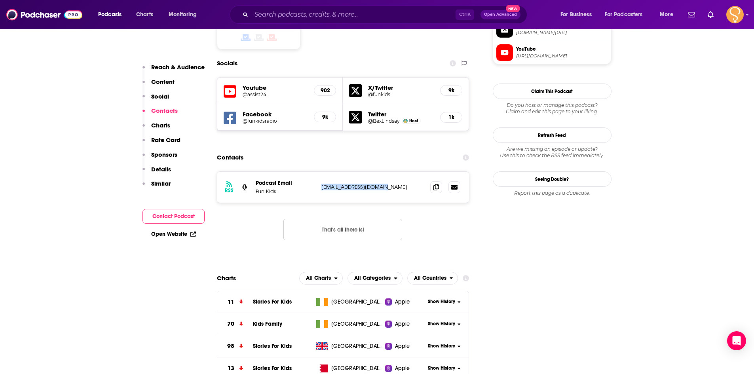
drag, startPoint x: 382, startPoint y: 156, endPoint x: 321, endPoint y: 157, distance: 61.0
click at [321, 184] on p "[EMAIL_ADDRESS][DOMAIN_NAME]" at bounding box center [372, 187] width 103 height 7
copy p "[EMAIL_ADDRESS][DOMAIN_NAME]"
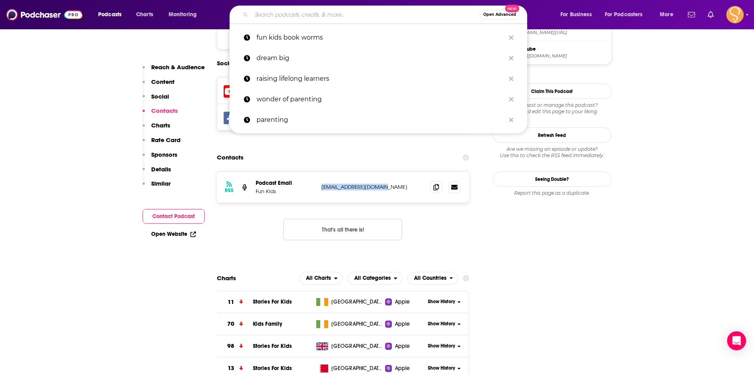
click at [310, 12] on input "Search podcasts, credits, & more..." at bounding box center [365, 14] width 228 height 13
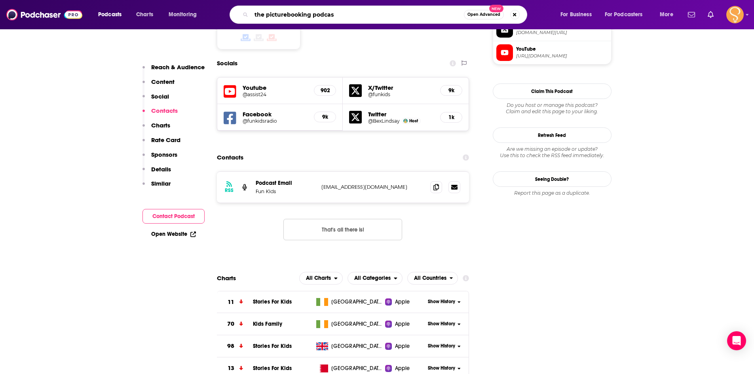
type input "the picturebooking podcast"
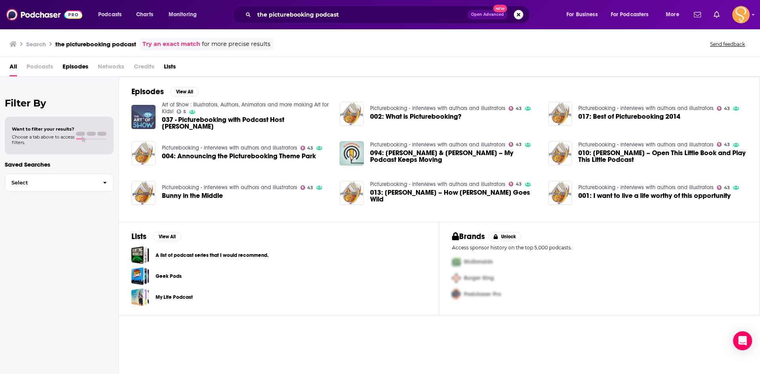
click at [143, 105] on img "037 - Picturebooking with Podcast Host Nick Patton" at bounding box center [143, 117] width 24 height 24
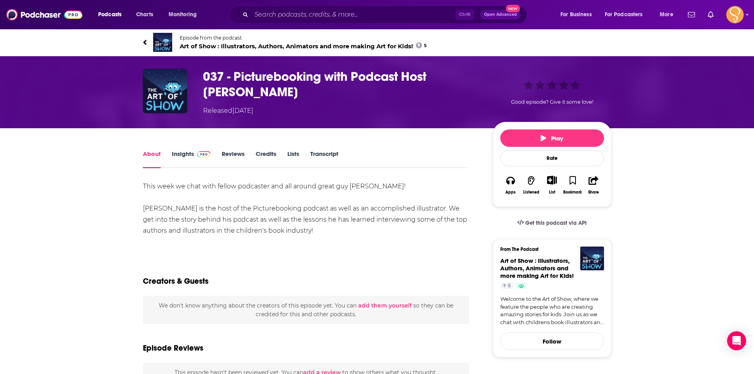
click at [160, 38] on img at bounding box center [162, 42] width 19 height 19
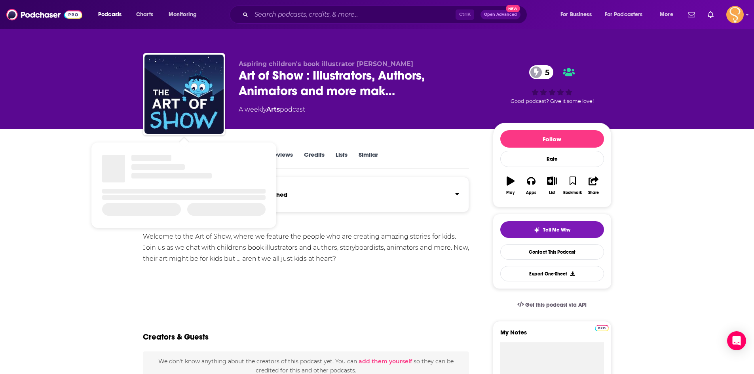
drag, startPoint x: 335, startPoint y: 302, endPoint x: 331, endPoint y: 296, distance: 7.5
click at [335, 302] on div "Show More" at bounding box center [306, 297] width 327 height 13
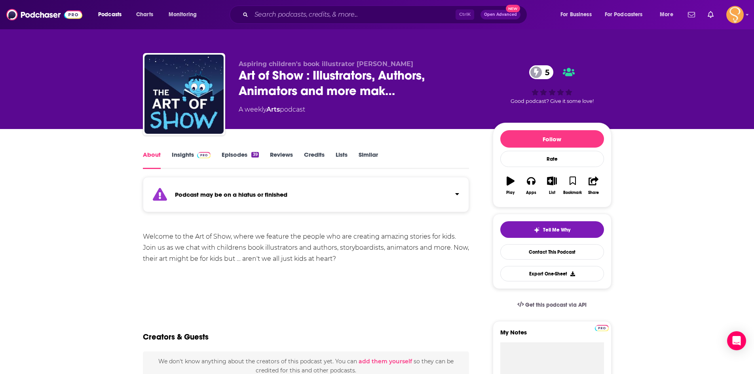
click at [194, 155] on span at bounding box center [202, 155] width 17 height 8
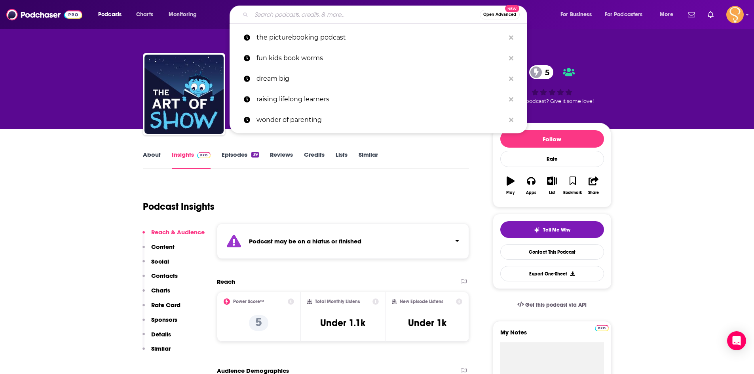
click at [313, 18] on input "Search podcasts, credits, & more..." at bounding box center [365, 14] width 228 height 13
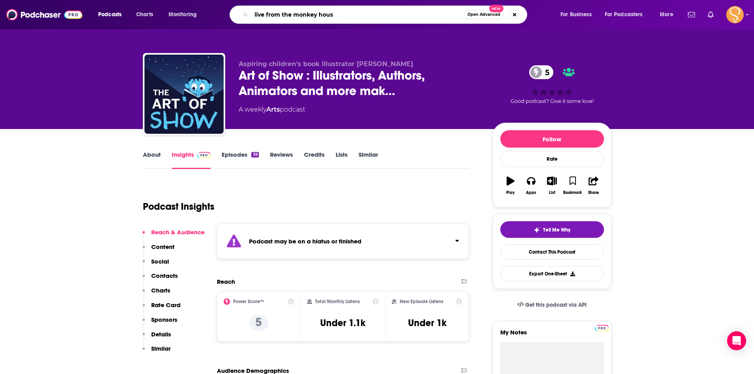
type input "live from the [GEOGRAPHIC_DATA]"
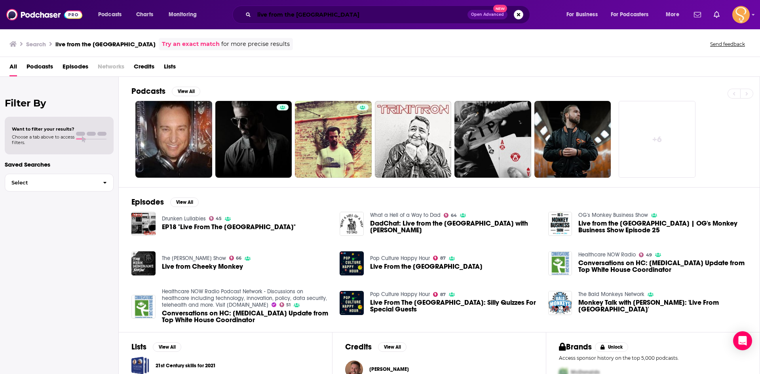
click at [353, 13] on input "live from the [GEOGRAPHIC_DATA]" at bounding box center [360, 14] width 213 height 13
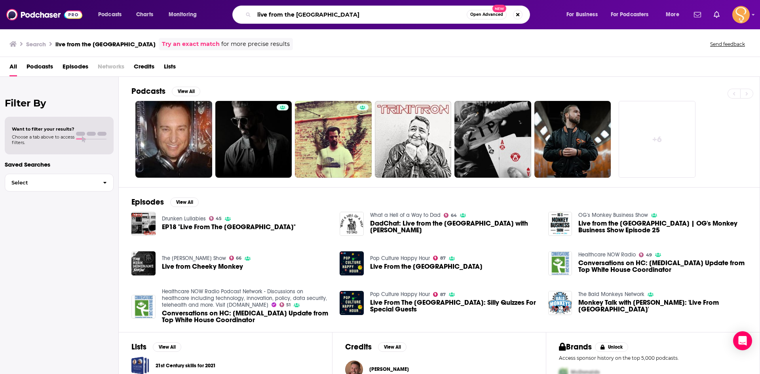
click at [353, 13] on input "live from the [GEOGRAPHIC_DATA]" at bounding box center [360, 14] width 213 height 13
type input "booksmitten"
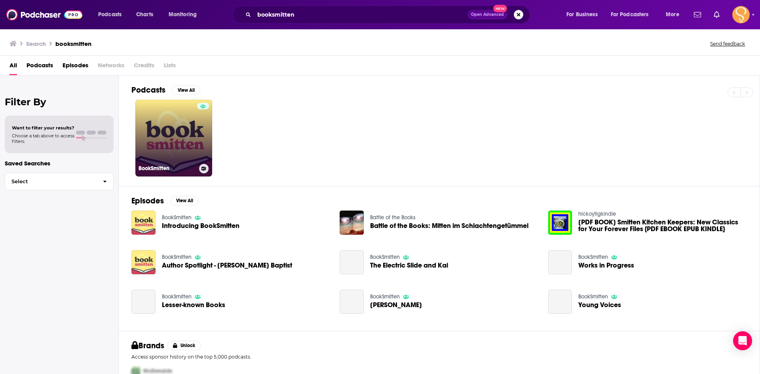
click at [178, 122] on link "BookSmitten" at bounding box center [173, 138] width 77 height 77
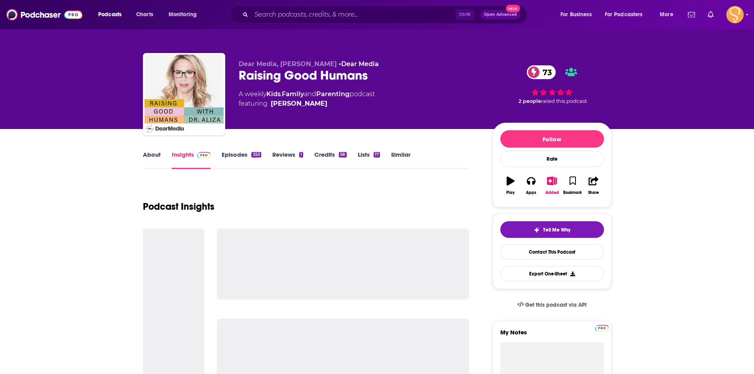
click at [154, 158] on link "About" at bounding box center [152, 160] width 18 height 18
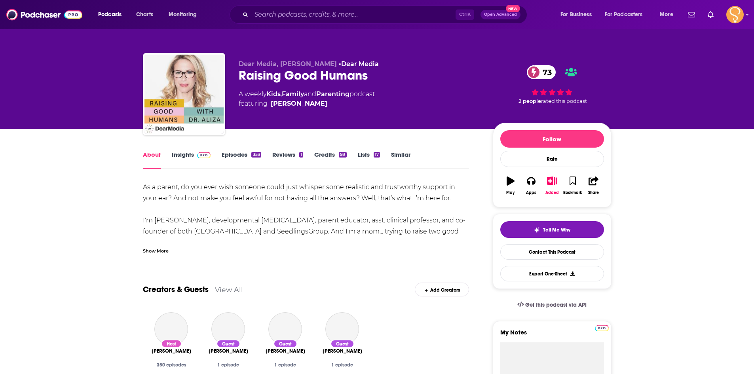
click at [242, 155] on link "Episodes 353" at bounding box center [241, 160] width 39 height 18
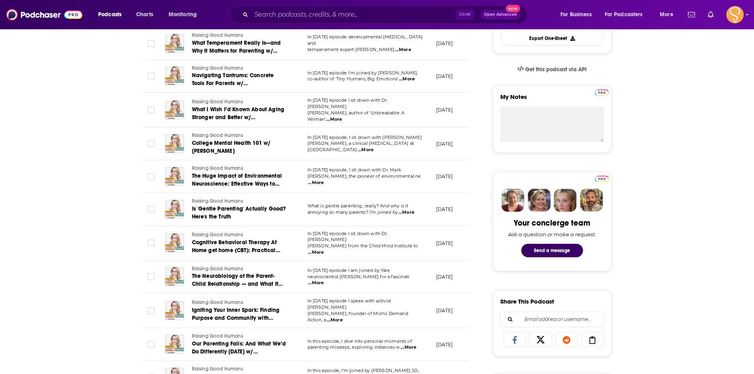
scroll to position [238, 0]
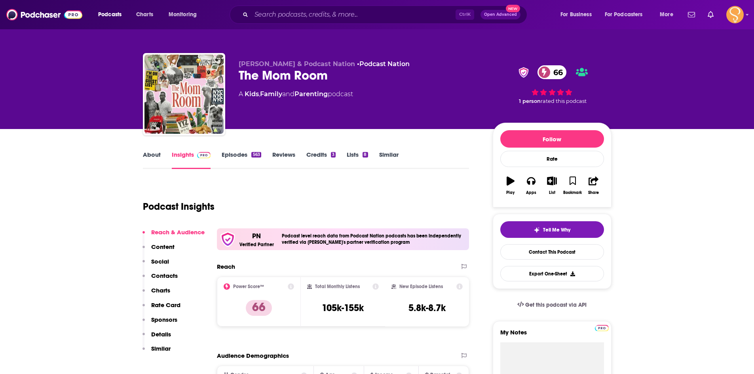
click at [157, 154] on link "About" at bounding box center [152, 160] width 18 height 18
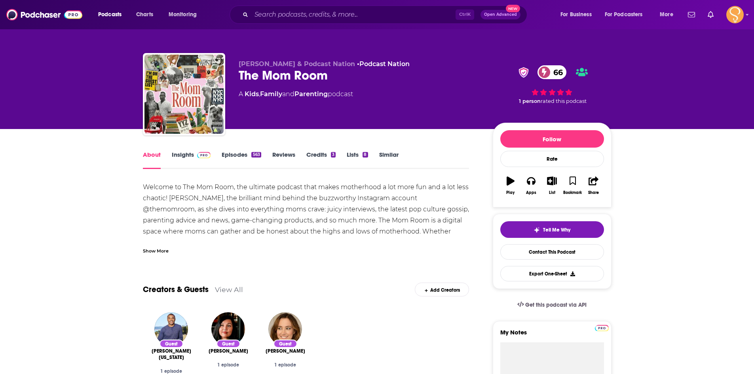
click at [158, 250] on div "Show More" at bounding box center [156, 251] width 26 height 8
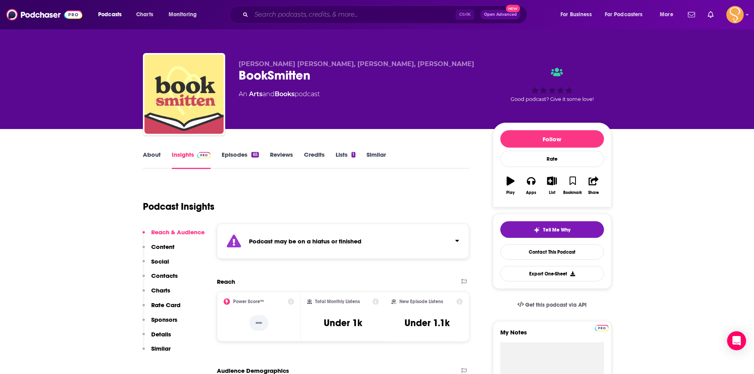
click at [319, 12] on input "Search podcasts, credits, & more..." at bounding box center [353, 14] width 204 height 13
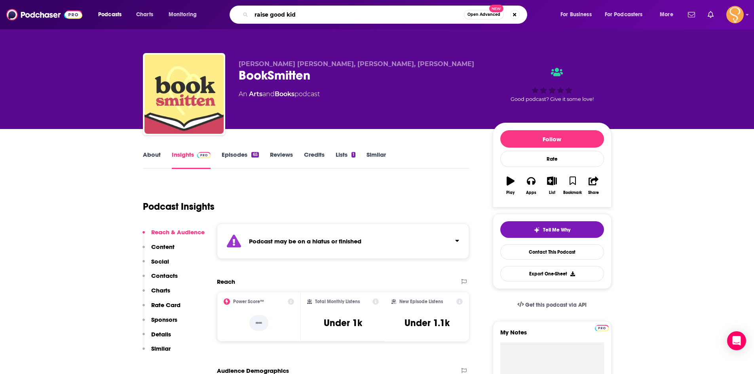
type input "raise good kids"
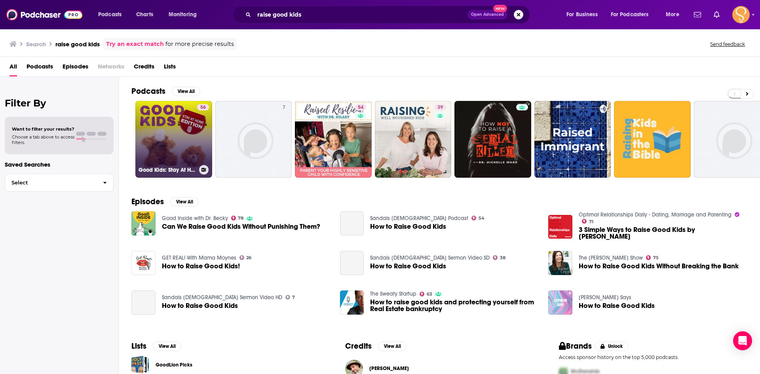
click at [183, 137] on link "56 Good Kids: Stay At Home Edition" at bounding box center [173, 139] width 77 height 77
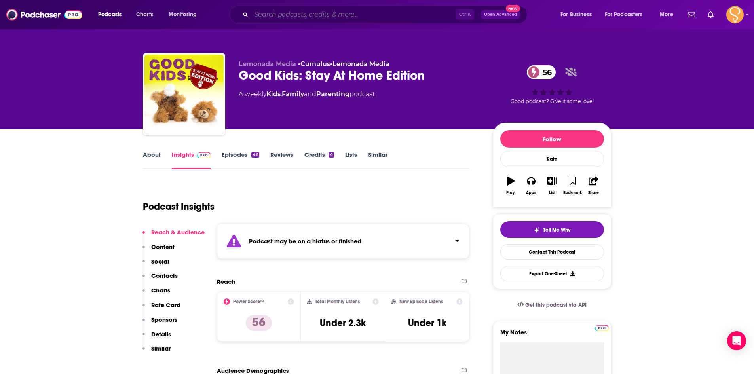
click at [327, 12] on input "Search podcasts, credits, & more..." at bounding box center [353, 14] width 204 height 13
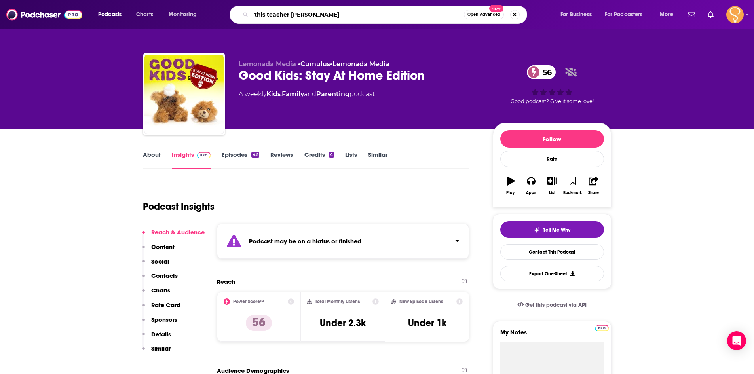
type input "this teacher life"
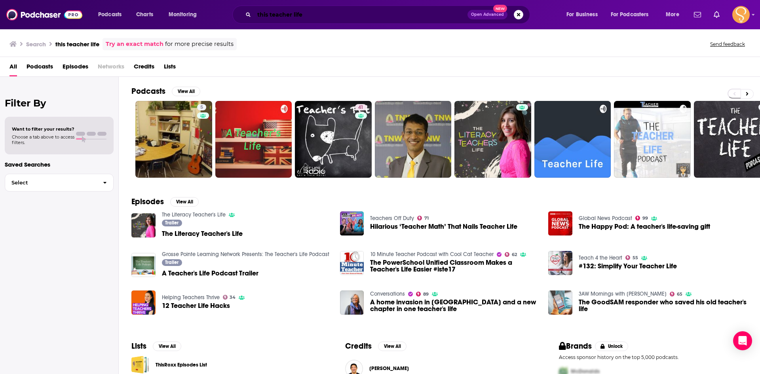
click at [292, 20] on input "this teacher life" at bounding box center [360, 14] width 213 height 13
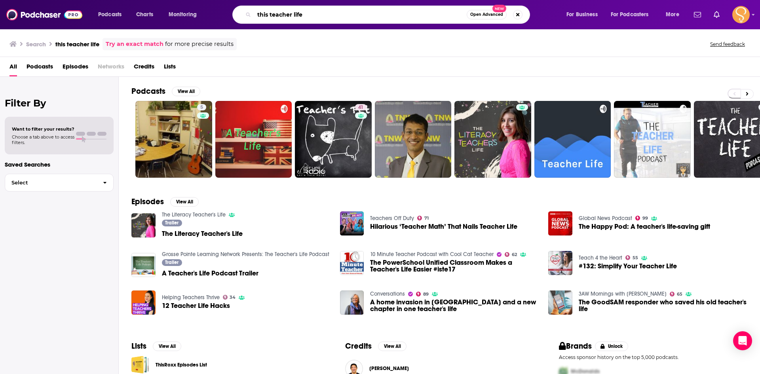
click at [290, 19] on input "this teacher life" at bounding box center [360, 14] width 213 height 13
type input "read-aloud revival"
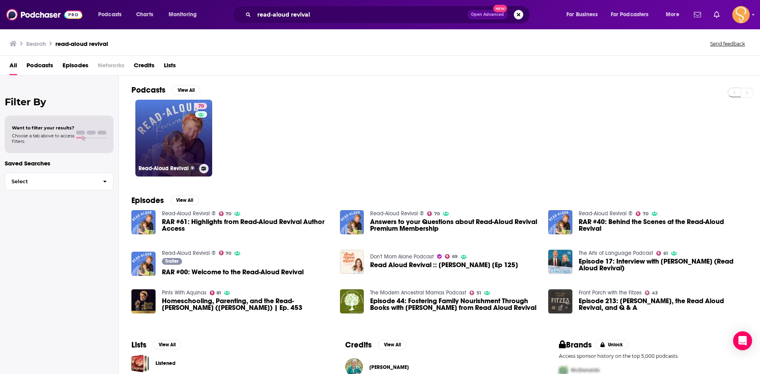
click at [148, 143] on link "70 Read-Aloud Revival ®" at bounding box center [173, 138] width 77 height 77
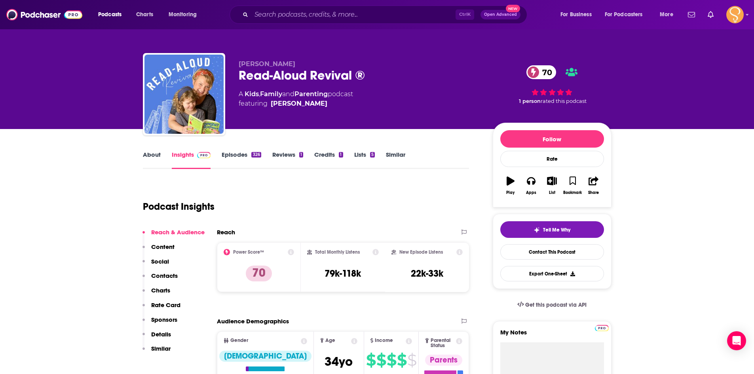
click at [156, 157] on link "About" at bounding box center [152, 160] width 18 height 18
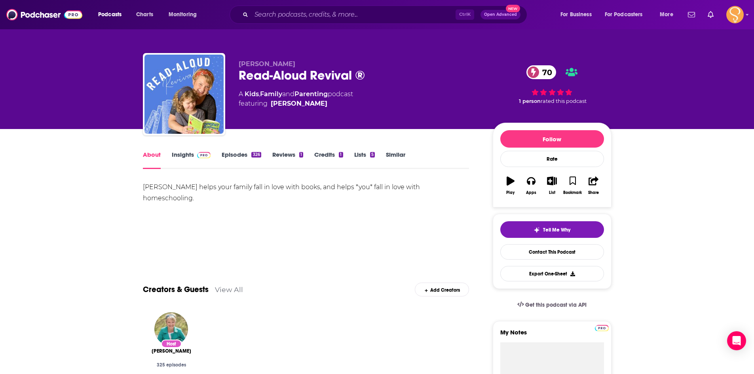
drag, startPoint x: 217, startPoint y: 200, endPoint x: 142, endPoint y: 186, distance: 76.6
copy div "Sarah Mackenzie helps your family fall in love with books, and helps *you* fall…"
click at [574, 255] on link "Contact This Podcast" at bounding box center [552, 251] width 104 height 15
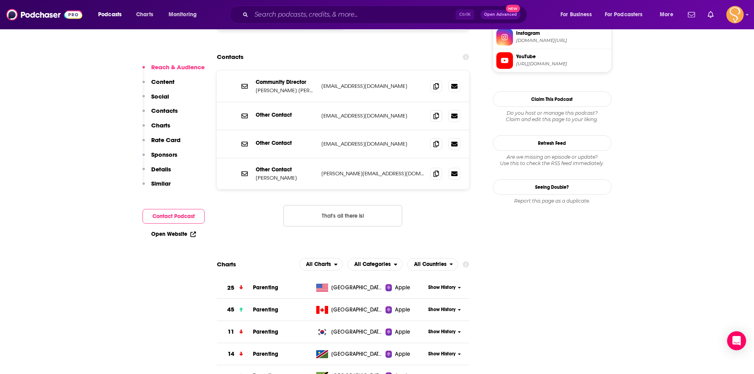
scroll to position [710, 0]
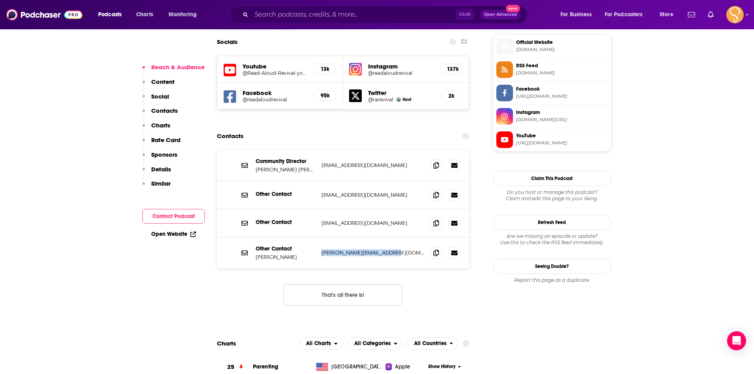
drag, startPoint x: 394, startPoint y: 205, endPoint x: 318, endPoint y: 207, distance: 76.0
click at [318, 238] on div "Other Contact Sarah Mackenzie sarah@readaloudrevival.com sarah@readaloudrevival…" at bounding box center [343, 253] width 253 height 31
copy p "sarah@readaloudrevival.com"
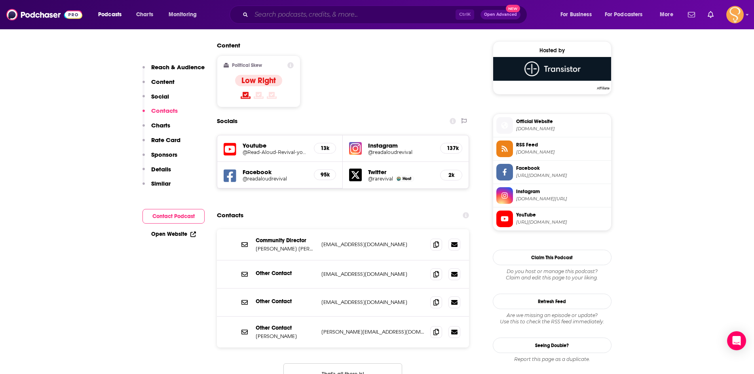
click at [312, 11] on input "Search podcasts, credits, & more..." at bounding box center [353, 14] width 204 height 13
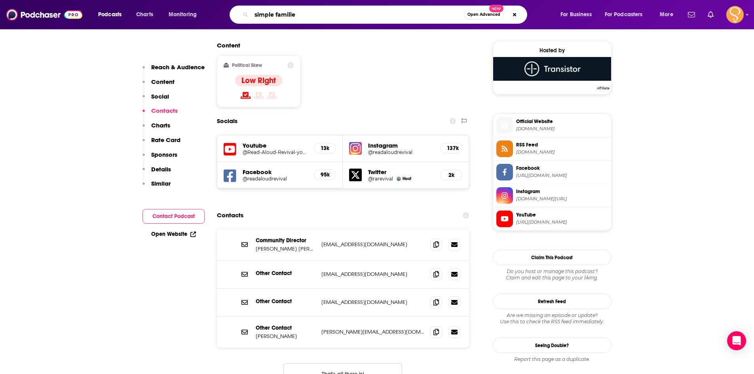
type input "simple families"
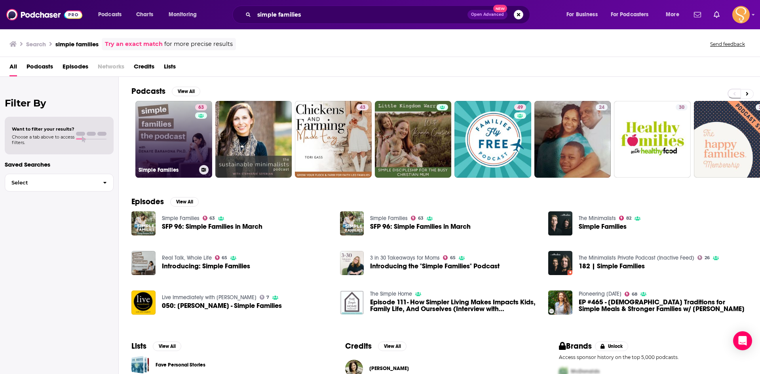
click at [167, 117] on link "63 Simple Families" at bounding box center [173, 139] width 77 height 77
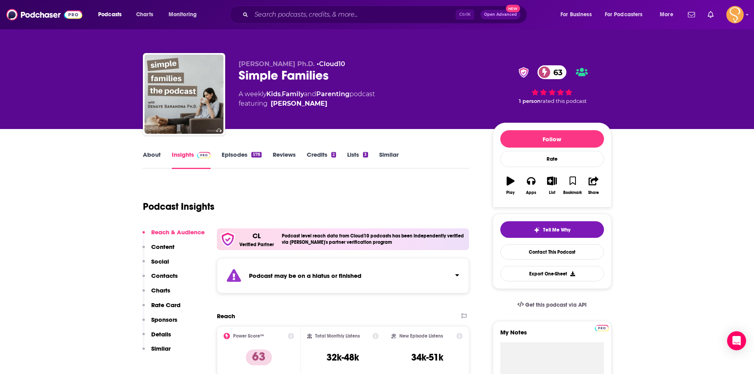
click at [230, 155] on link "Episodes 578" at bounding box center [242, 160] width 40 height 18
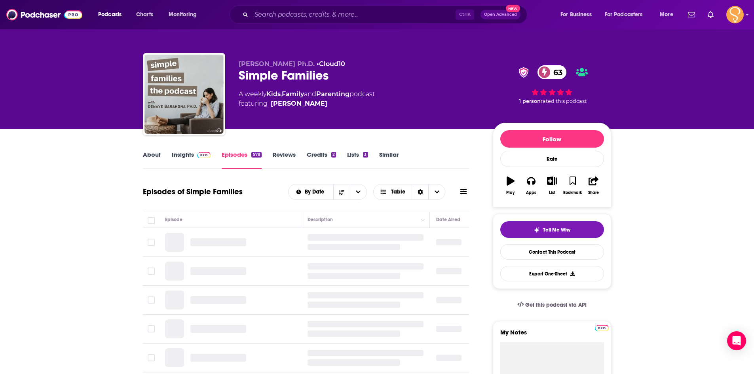
click at [185, 155] on link "Insights" at bounding box center [191, 160] width 39 height 18
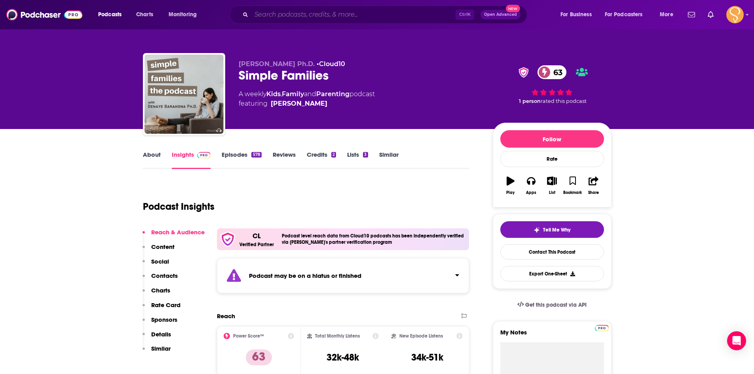
click at [373, 15] on input "Search podcasts, credits, & more..." at bounding box center [353, 14] width 204 height 13
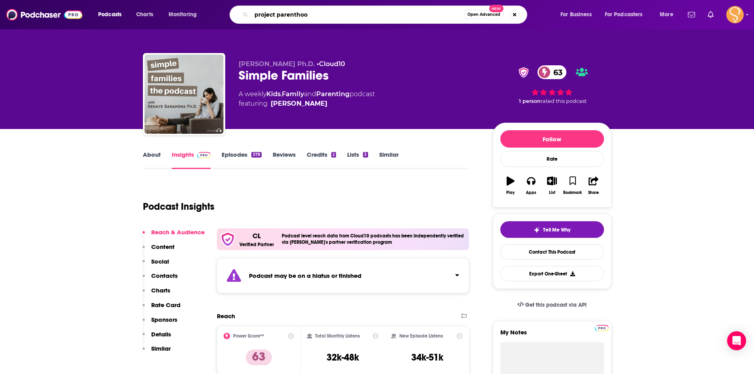
type input "project parenthood"
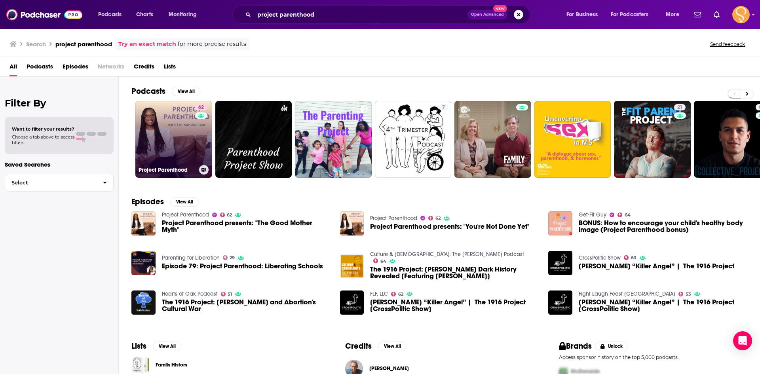
click at [170, 110] on link "62 Project Parenthood" at bounding box center [173, 139] width 77 height 77
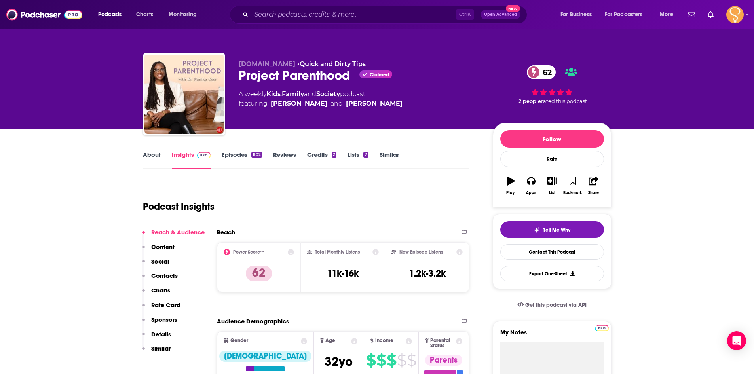
click at [160, 154] on link "About" at bounding box center [152, 160] width 18 height 18
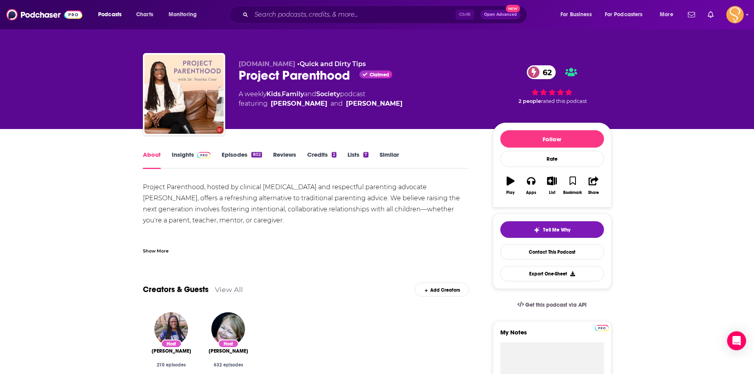
click at [243, 155] on link "Episodes 802" at bounding box center [242, 160] width 40 height 18
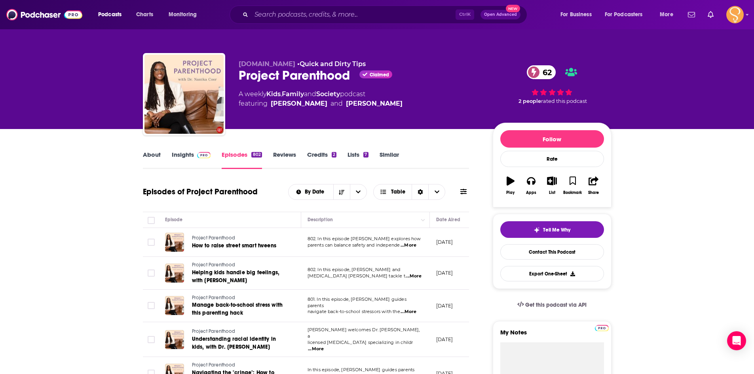
click at [156, 156] on link "About" at bounding box center [152, 160] width 18 height 18
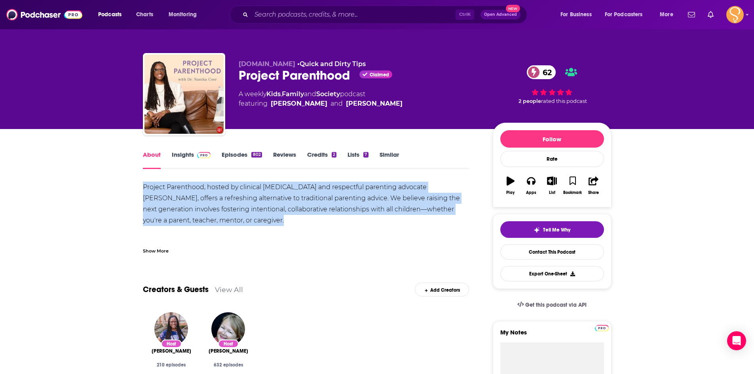
drag, startPoint x: 243, startPoint y: 219, endPoint x: 138, endPoint y: 191, distance: 108.9
copy div "Project Parenthood, hosted by clinical psychologist and respectful parenting ad…"
click at [559, 252] on link "Contact This Podcast" at bounding box center [552, 251] width 104 height 15
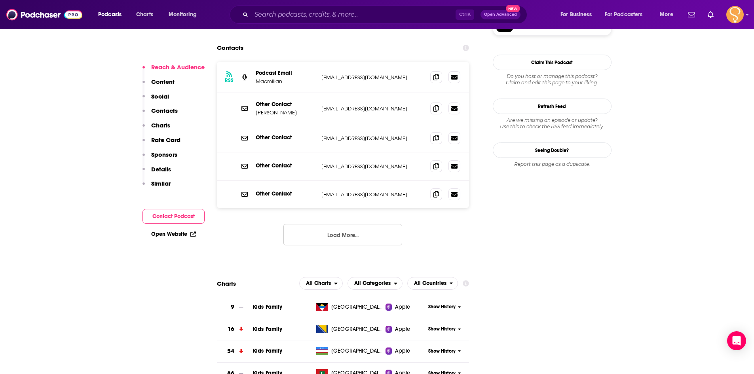
scroll to position [728, 0]
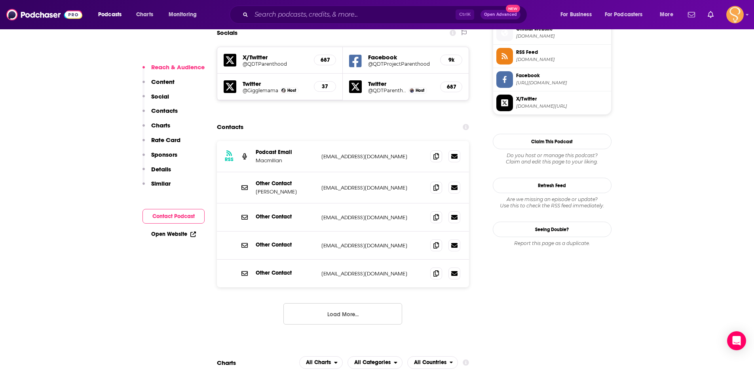
drag, startPoint x: 566, startPoint y: 292, endPoint x: 513, endPoint y: 302, distance: 54.0
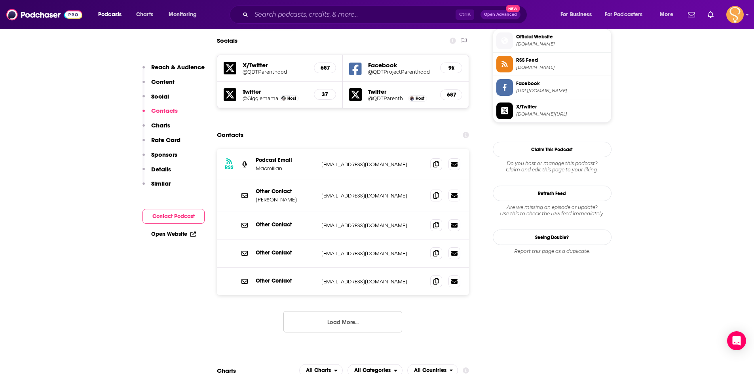
scroll to position [752, 0]
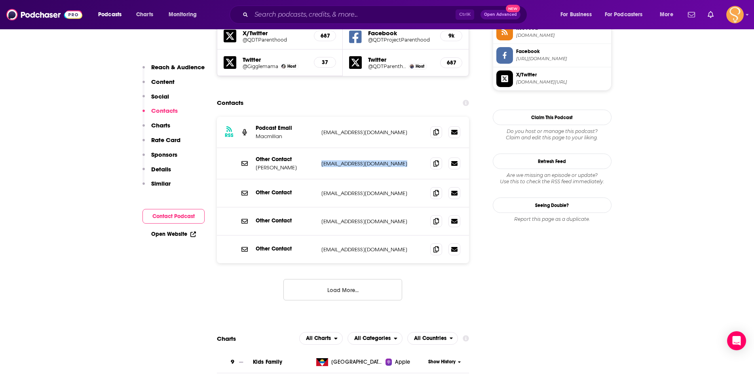
drag, startPoint x: 396, startPoint y: 124, endPoint x: 321, endPoint y: 126, distance: 75.2
click at [321, 160] on p "editor@quickanddirtytips.com" at bounding box center [372, 163] width 103 height 7
copy p "editor@quickanddirtytips.com"
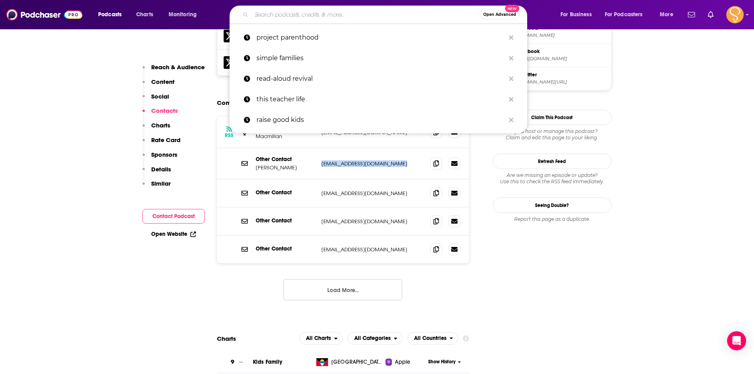
click at [285, 10] on input "Search podcasts, credits, & more..." at bounding box center [365, 14] width 228 height 13
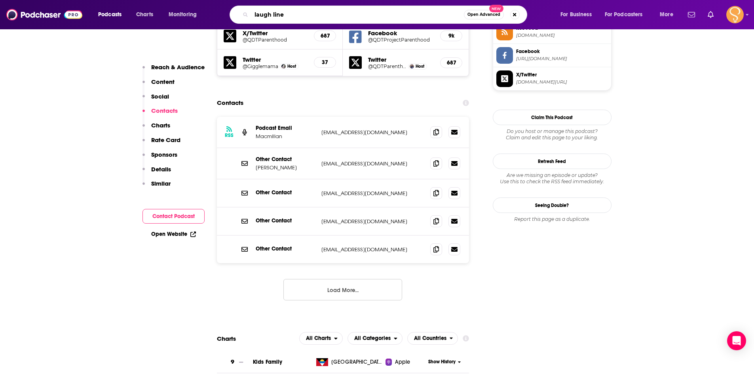
type input "laugh lines"
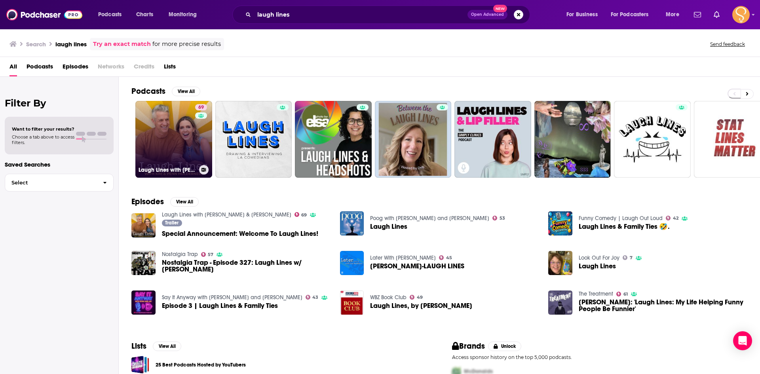
click at [178, 126] on link "69 Laugh Lines with Kim & Penn Holderness" at bounding box center [173, 139] width 77 height 77
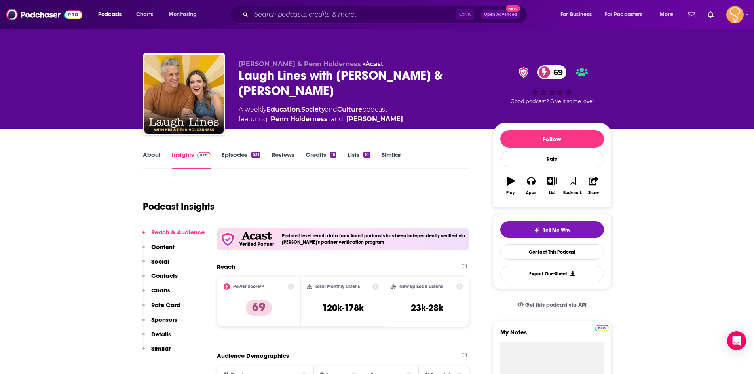
click at [236, 155] on link "Episodes 531" at bounding box center [241, 160] width 38 height 18
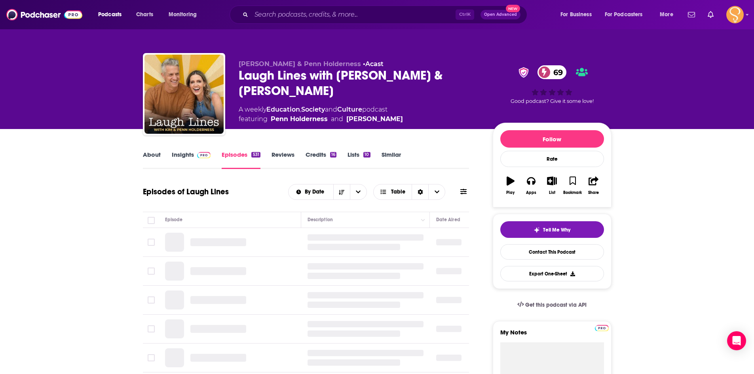
click at [151, 161] on link "About" at bounding box center [152, 160] width 18 height 18
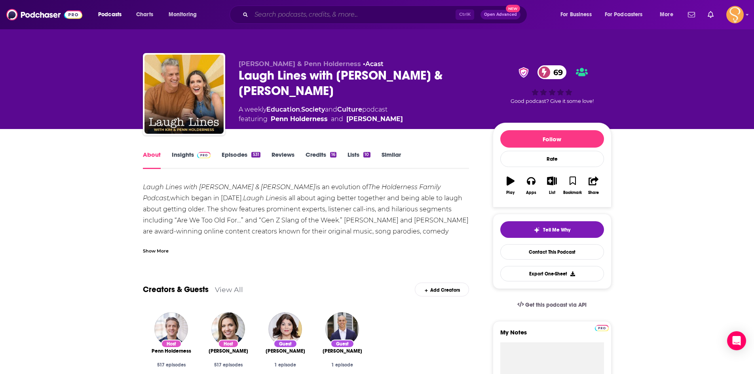
click at [369, 17] on input "Search podcasts, credits, & more..." at bounding box center [353, 14] width 204 height 13
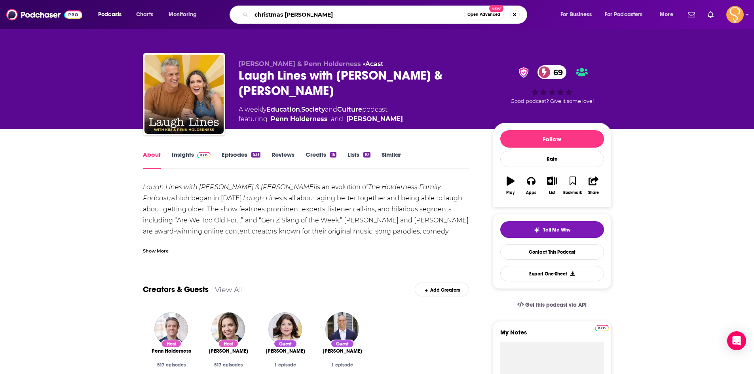
type input "christmas stories"
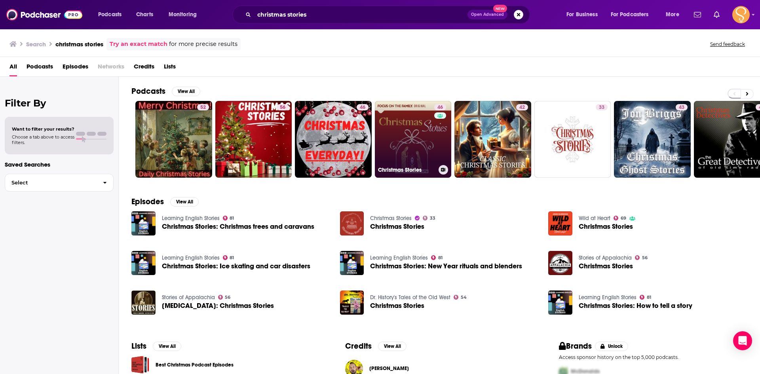
click at [422, 122] on link "46 Christmas Stories" at bounding box center [413, 139] width 77 height 77
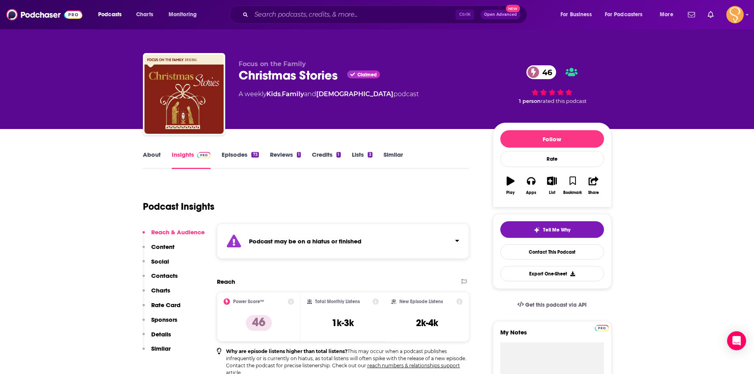
click at [152, 154] on link "About" at bounding box center [152, 160] width 18 height 18
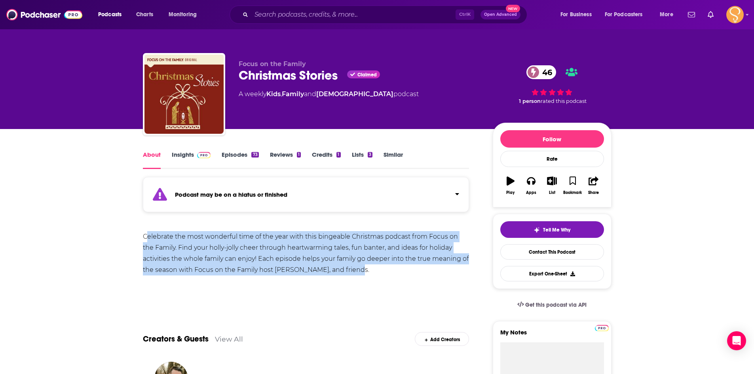
drag, startPoint x: 342, startPoint y: 273, endPoint x: 146, endPoint y: 236, distance: 199.5
click at [146, 236] on div "Celebrate the most wonderful time of the year with this bingeable Christmas pod…" at bounding box center [306, 253] width 327 height 44
drag, startPoint x: 360, startPoint y: 268, endPoint x: 127, endPoint y: 242, distance: 234.7
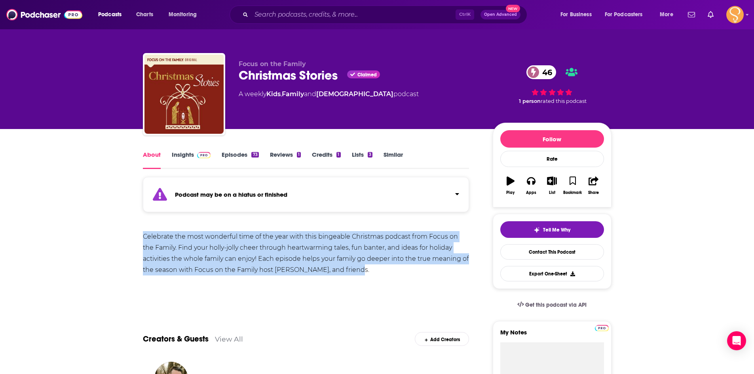
copy div "Celebrate the most wonderful time of the year with this bingeable Christmas pod…"
click at [559, 249] on link "Contact This Podcast" at bounding box center [552, 251] width 104 height 15
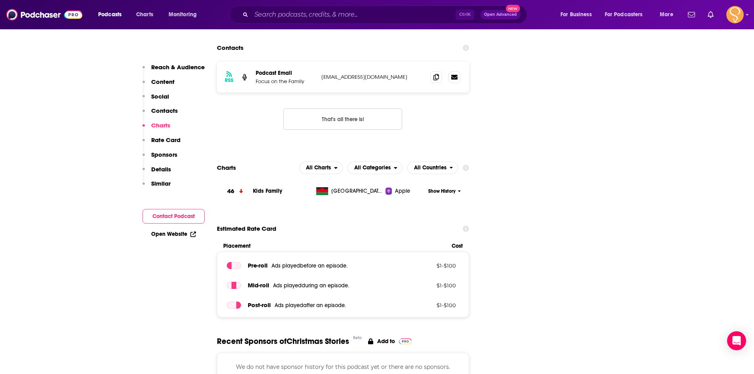
scroll to position [746, 0]
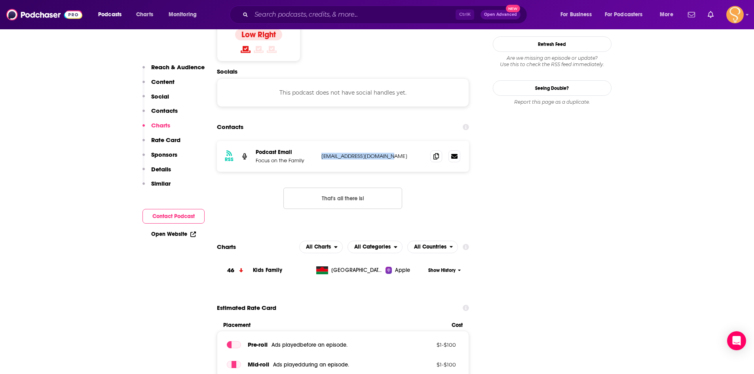
drag, startPoint x: 385, startPoint y: 115, endPoint x: 323, endPoint y: 118, distance: 62.3
click at [323, 153] on p "PodcastProducer@fotf.org" at bounding box center [372, 156] width 103 height 7
copy p "PodcastProducer@fotf.org"
click at [308, 13] on input "Search podcasts, credits, & more..." at bounding box center [353, 14] width 204 height 13
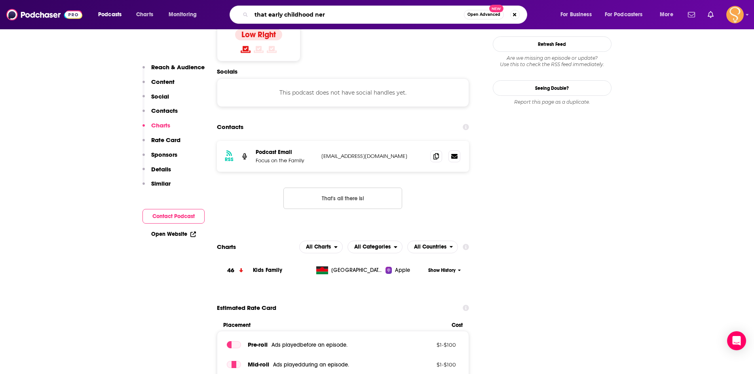
type input "that early childhood nerd"
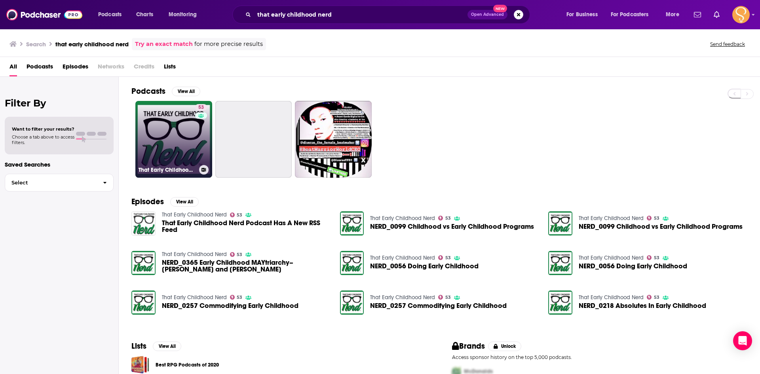
click at [180, 141] on link "53 That Early Childhood Nerd" at bounding box center [173, 139] width 77 height 77
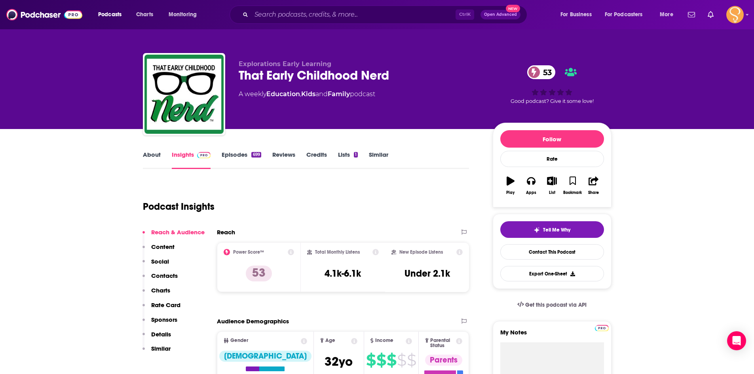
click at [152, 162] on link "About" at bounding box center [152, 160] width 18 height 18
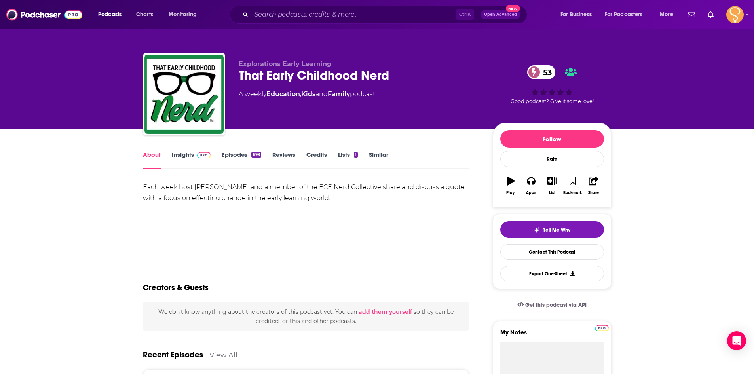
drag, startPoint x: 354, startPoint y: 196, endPoint x: 142, endPoint y: 187, distance: 212.0
copy div "Each week host Heather Bernt-Santy and a member of the ECE Nerd Collective shar…"
click at [568, 251] on link "Contact This Podcast" at bounding box center [552, 251] width 104 height 15
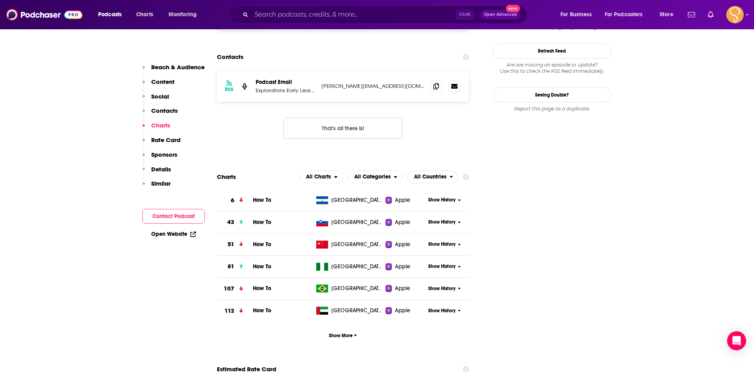
scroll to position [723, 0]
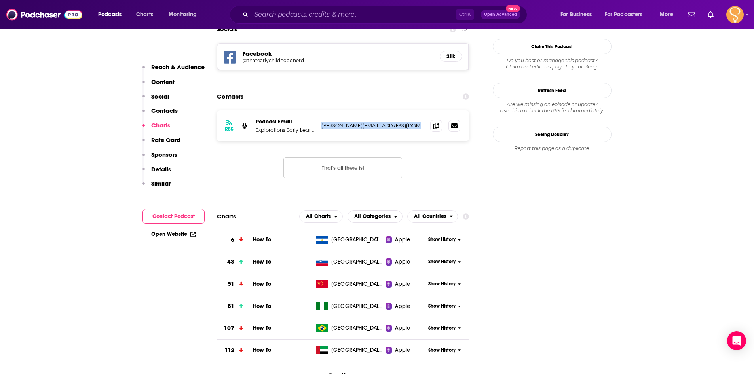
drag, startPoint x: 407, startPoint y: 78, endPoint x: 319, endPoint y: 80, distance: 88.3
click at [319, 110] on div "RSS Podcast Email Explorations Early Learning jeff@explorationsearlylearning.co…" at bounding box center [343, 125] width 253 height 31
copy p "jeff@explorationsearlylearning.com"
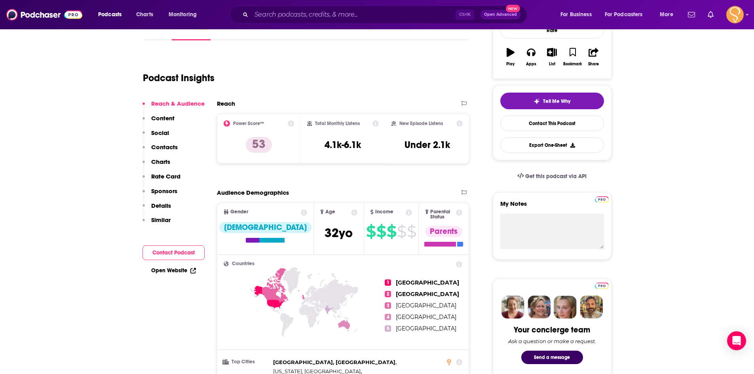
scroll to position [0, 0]
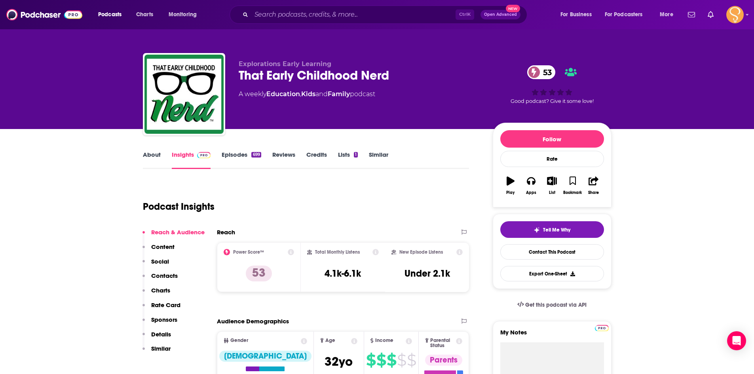
drag, startPoint x: 107, startPoint y: 201, endPoint x: 110, endPoint y: 208, distance: 7.8
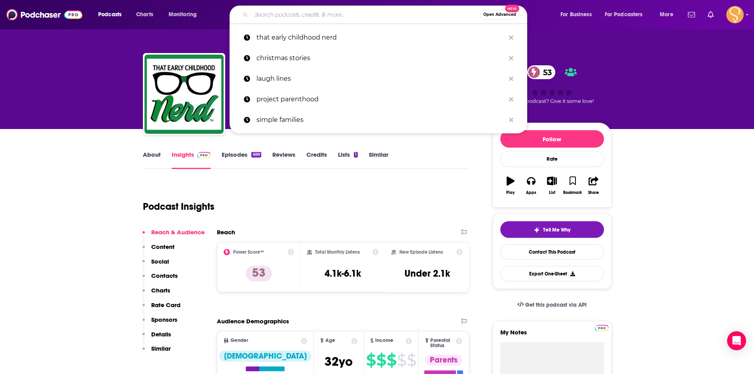
click at [337, 17] on input "Search podcasts, credits, & more..." at bounding box center [365, 14] width 228 height 13
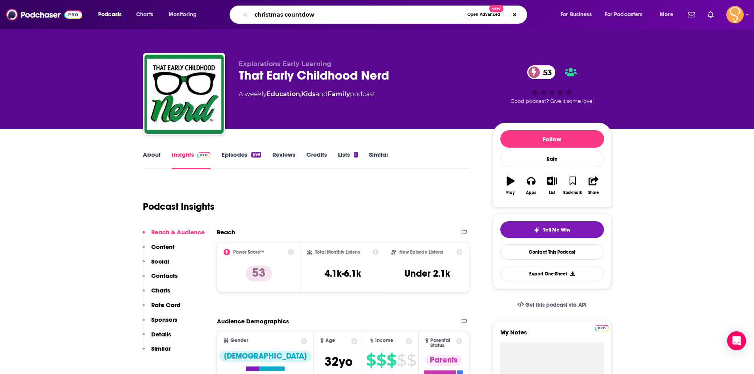
type input "christmas countdown"
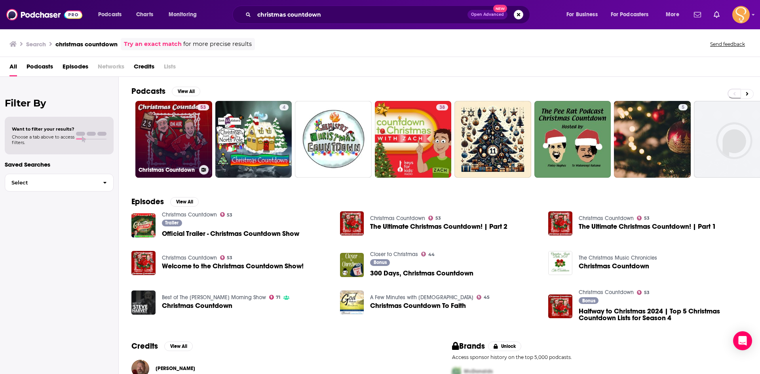
click at [177, 124] on link "53 Christmas Countdown" at bounding box center [173, 139] width 77 height 77
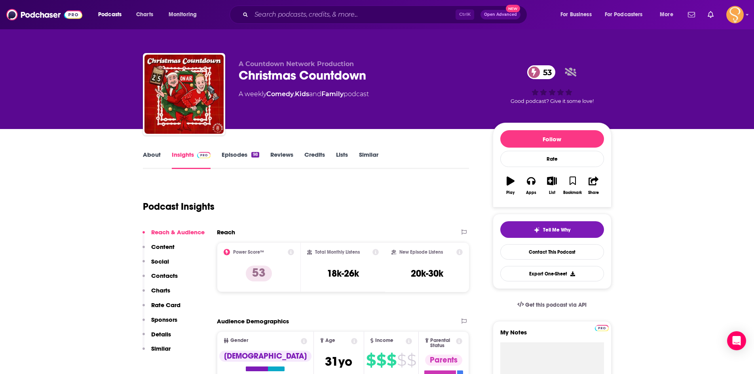
click at [154, 152] on link "About" at bounding box center [152, 160] width 18 height 18
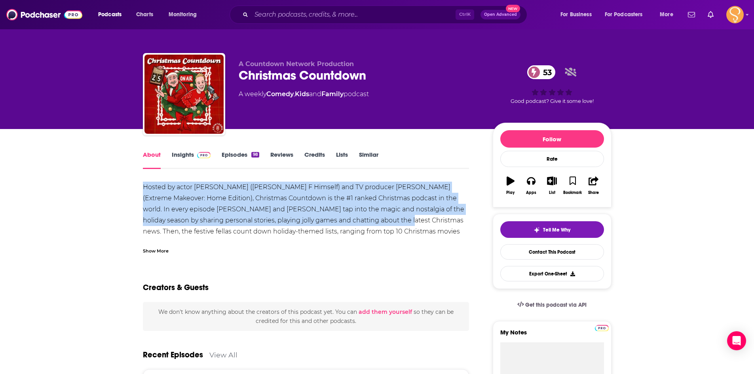
drag, startPoint x: 350, startPoint y: 221, endPoint x: 144, endPoint y: 188, distance: 208.9
click at [144, 188] on div "Hosted by actor Eric Petersen (Kevin Can F Himself) and TV producer Danny Jorda…" at bounding box center [306, 221] width 327 height 78
copy div "Hosted by actor Eric Petersen (Kevin Can F Himself) and TV producer Danny Jorda…"
